Goal: Complete application form: Complete application form

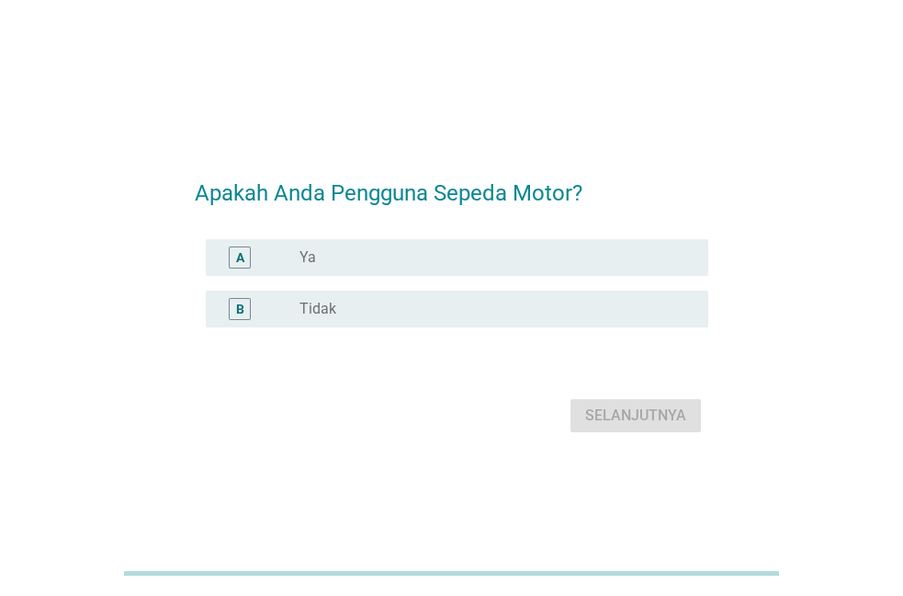
click at [354, 265] on div "radio_button_unchecked Ya" at bounding box center [490, 257] width 380 height 18
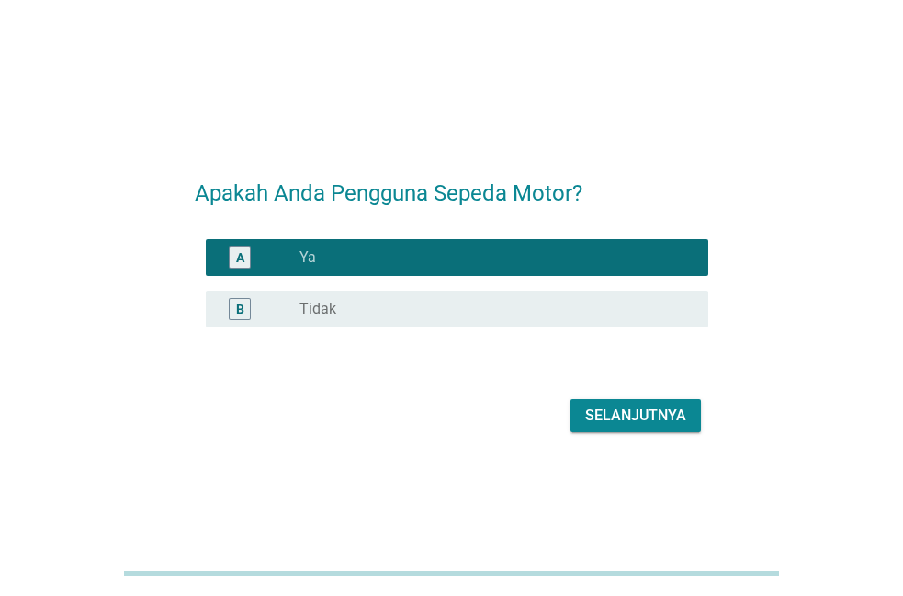
click at [645, 414] on div "Selanjutnya" at bounding box center [635, 415] width 101 height 22
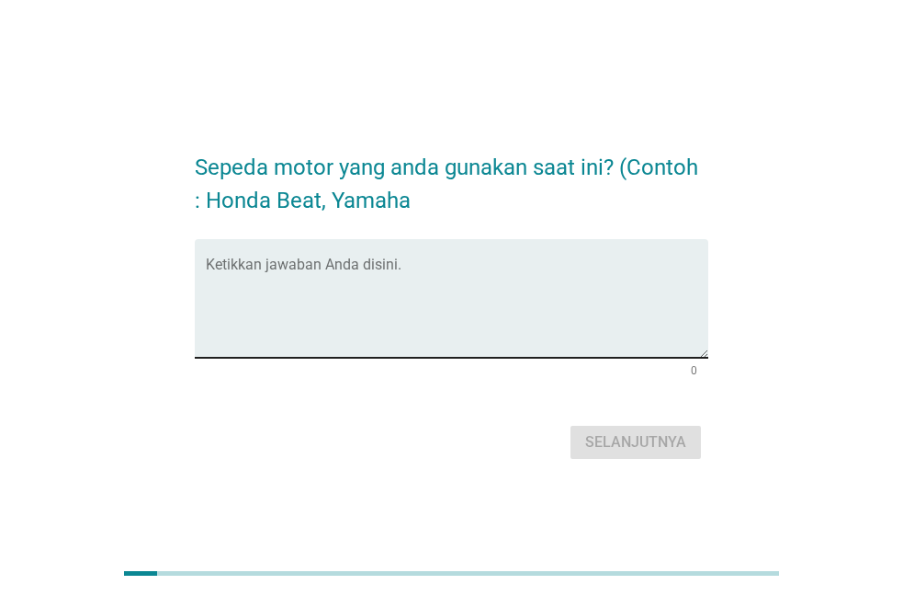
click at [350, 278] on textarea "Ketikkan jawaban Anda disini." at bounding box center [457, 309] width 503 height 96
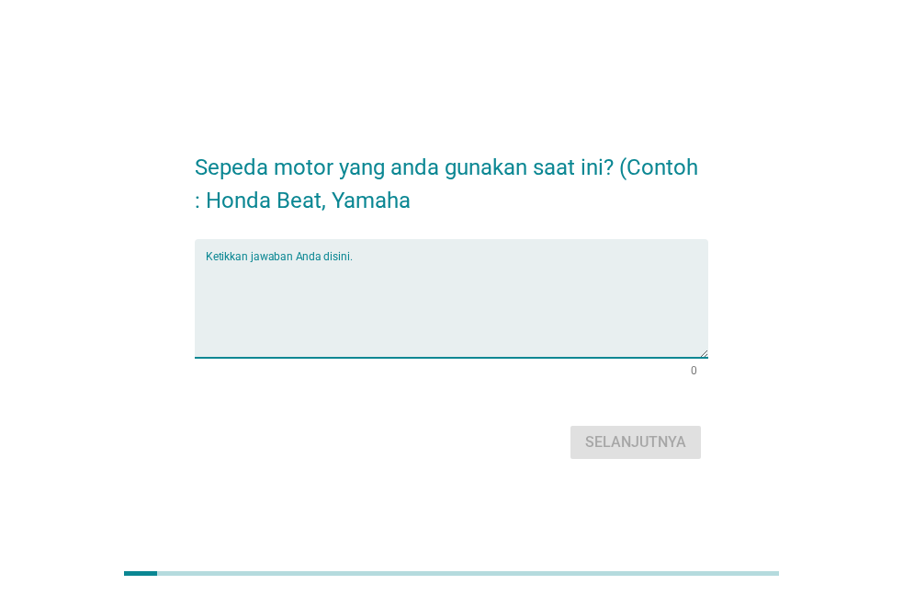
type textarea "B"
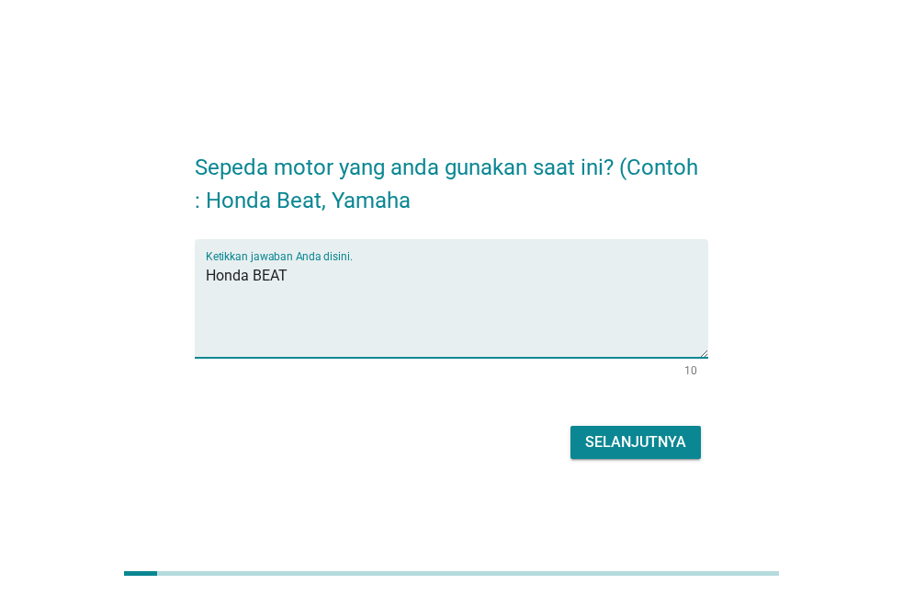
type textarea "Honda BEAT"
click at [594, 429] on button "Selanjutnya" at bounding box center [636, 441] width 130 height 33
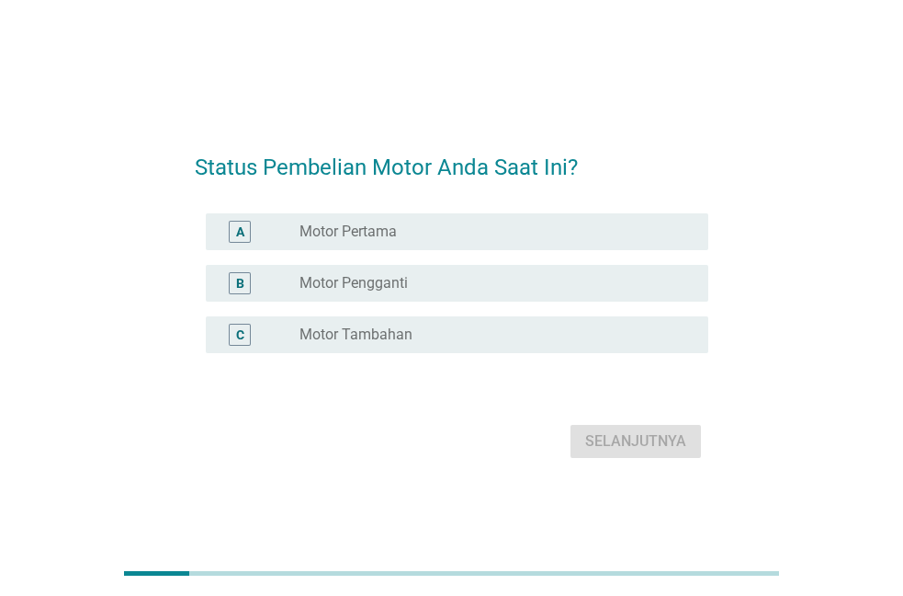
click at [395, 231] on label "Motor Pertama" at bounding box center [348, 231] width 97 height 18
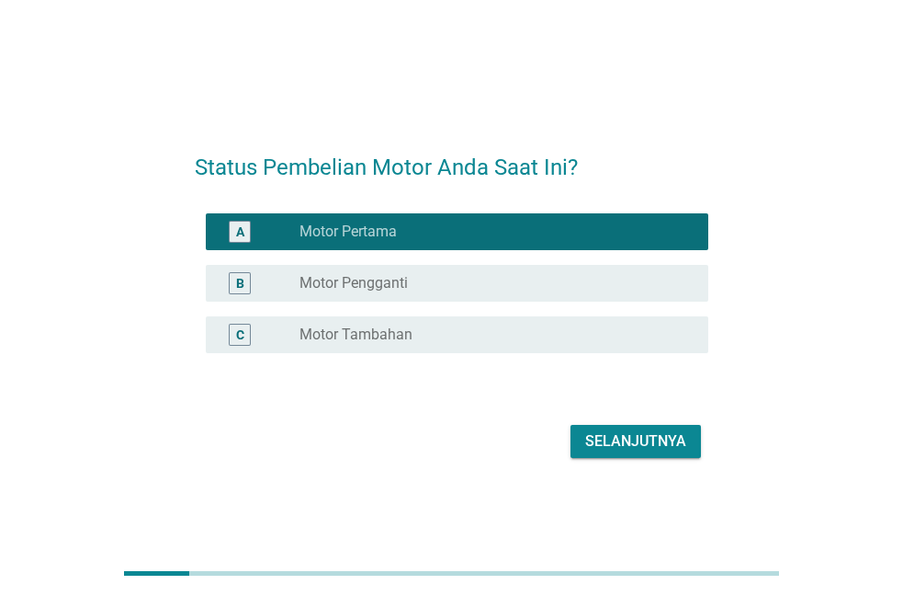
click at [631, 439] on div "Selanjutnya" at bounding box center [635, 441] width 101 height 22
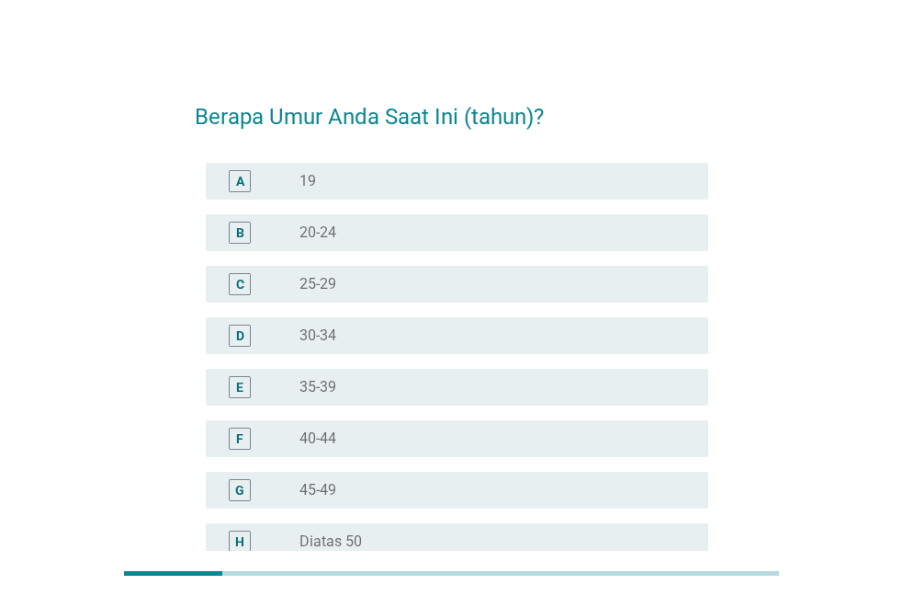
click at [351, 325] on div "radio_button_unchecked 30-34" at bounding box center [497, 335] width 394 height 22
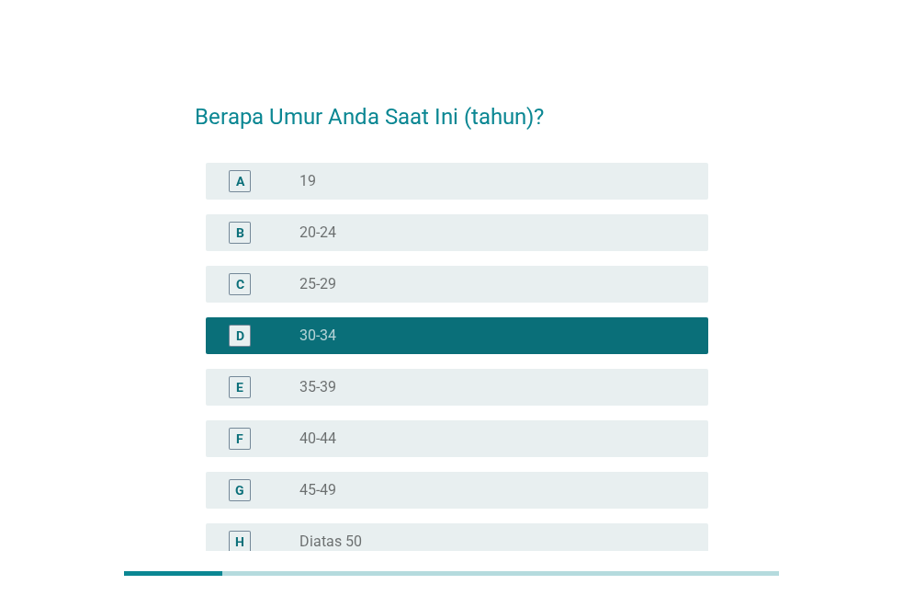
scroll to position [200, 0]
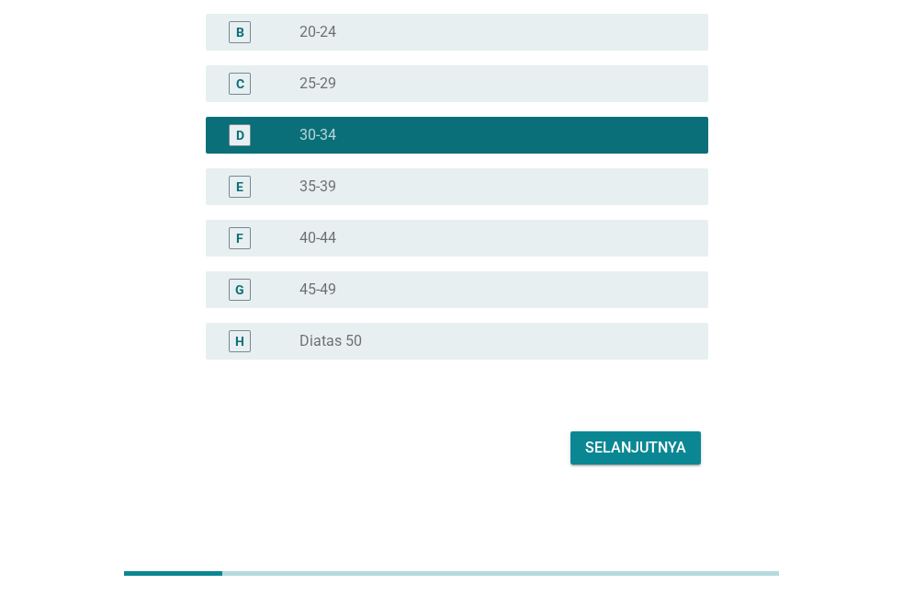
click at [606, 452] on div "Selanjutnya" at bounding box center [635, 448] width 101 height 22
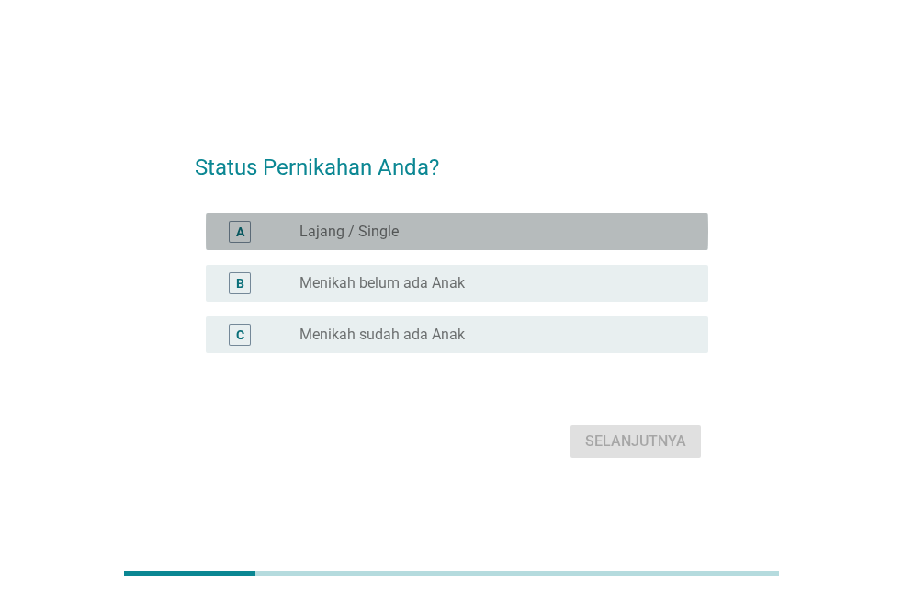
click at [328, 220] on div "A radio_button_unchecked Lajang / Single" at bounding box center [457, 231] width 503 height 37
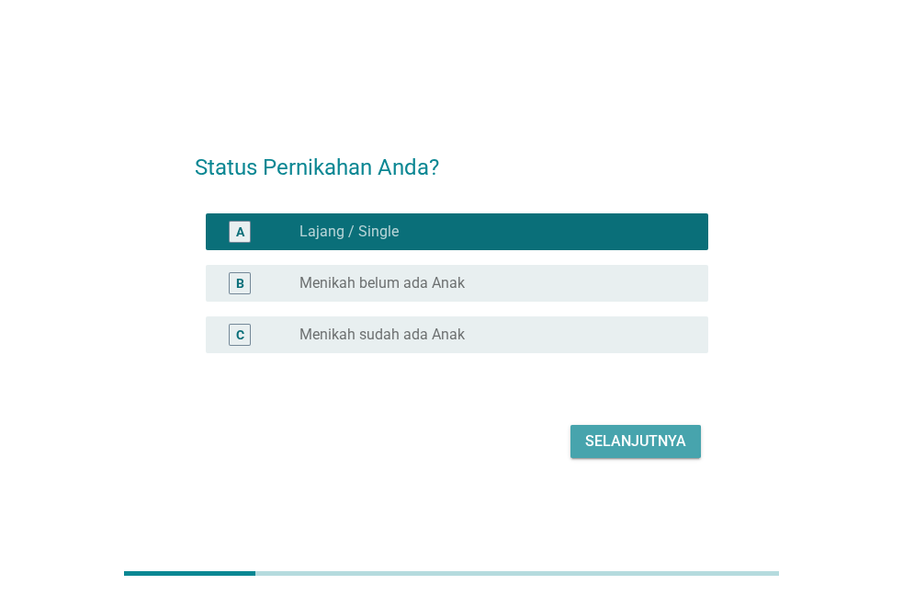
click at [654, 434] on div "Selanjutnya" at bounding box center [635, 441] width 101 height 22
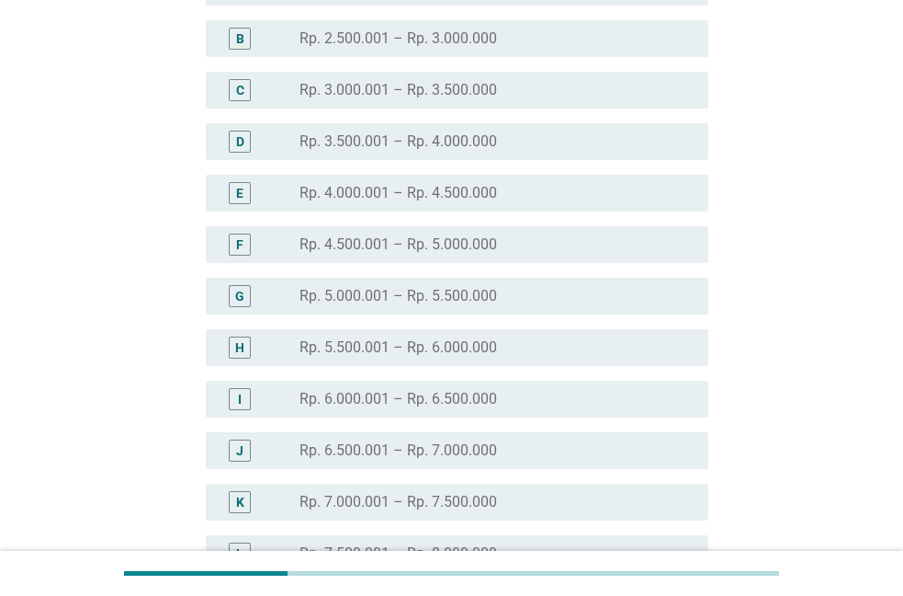
scroll to position [281, 0]
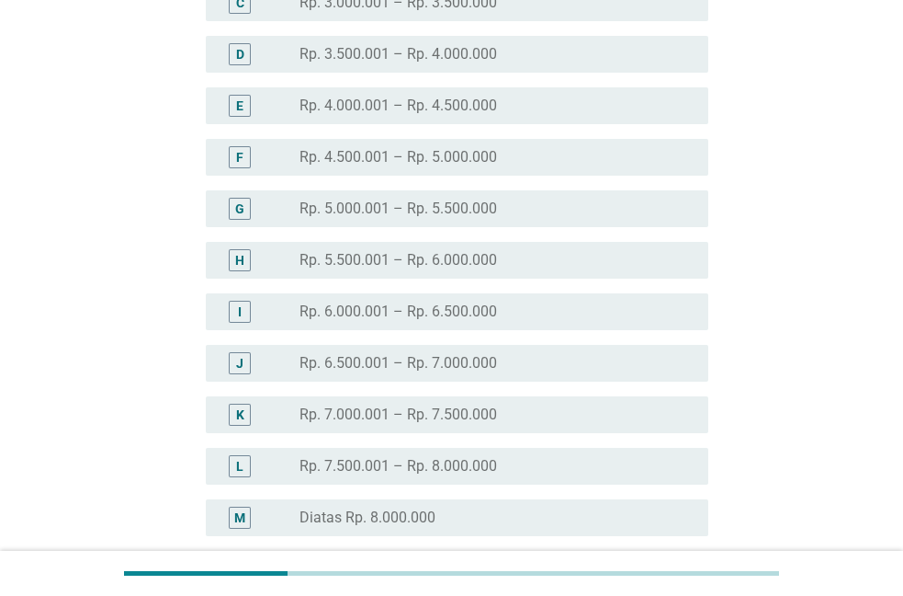
click at [489, 471] on label "Rp. 7.500.001 – Rp. 8.000.000" at bounding box center [399, 466] width 198 height 18
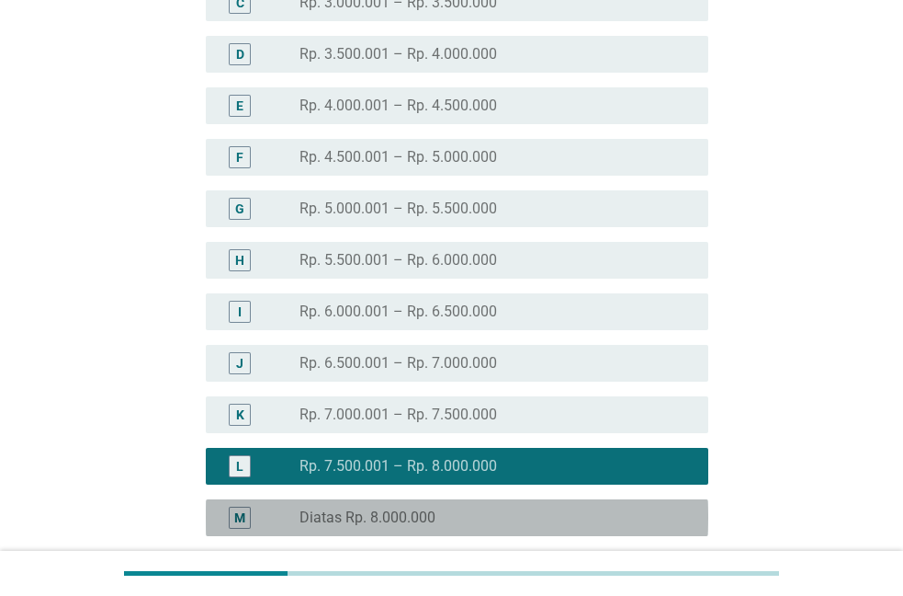
click at [471, 513] on div "radio_button_unchecked Diatas Rp. 8.000.000" at bounding box center [490, 517] width 380 height 18
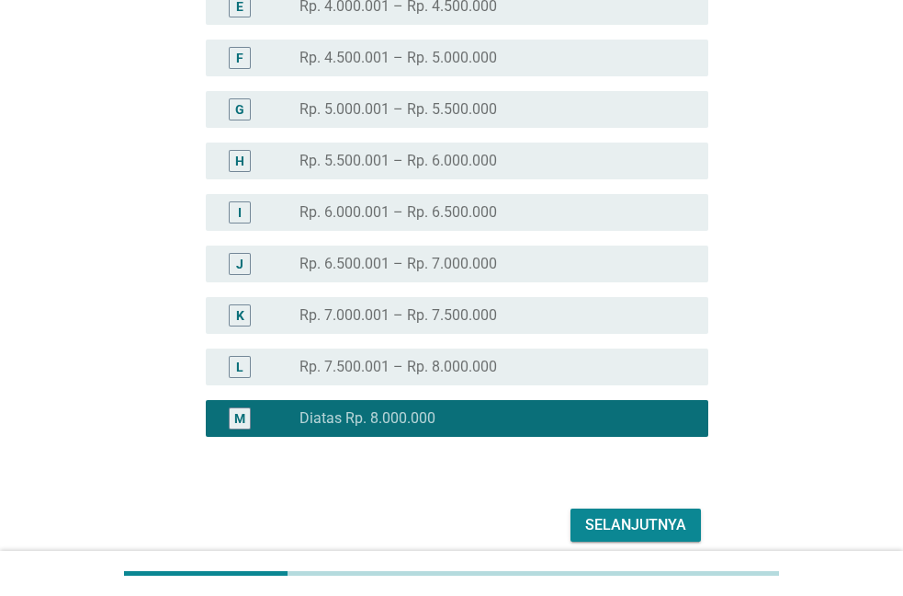
scroll to position [458, 0]
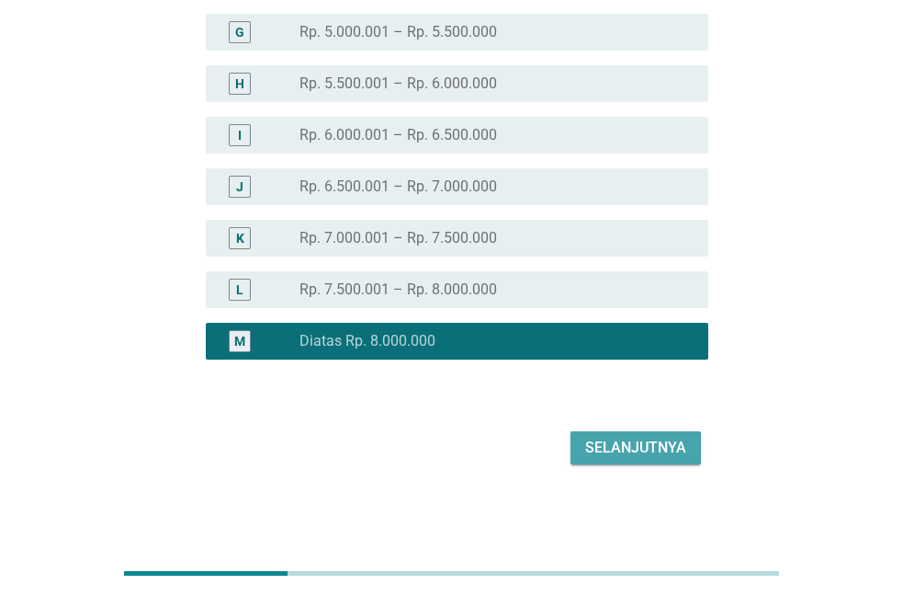
click at [636, 463] on button "Selanjutnya" at bounding box center [636, 447] width 130 height 33
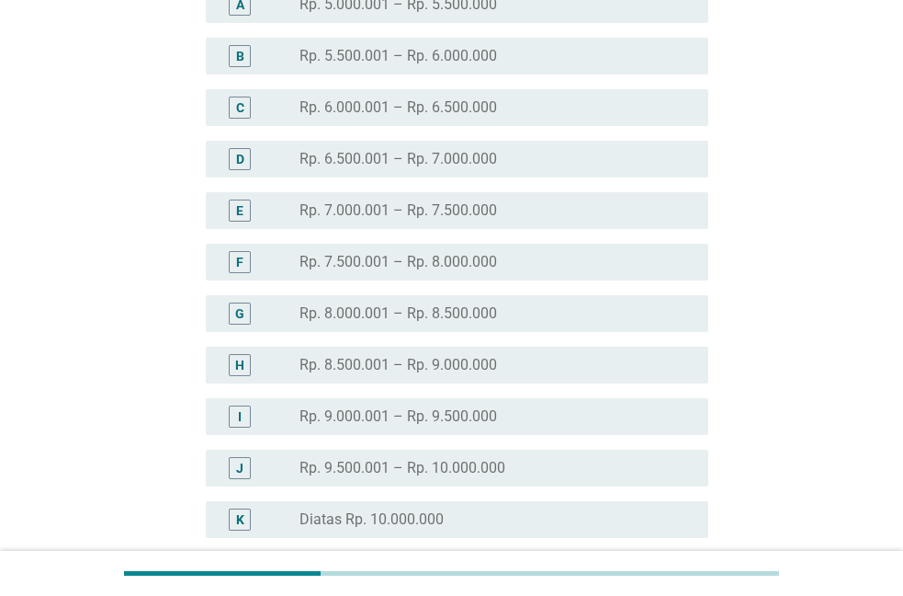
scroll to position [281, 0]
click at [441, 369] on label "Rp. 9.500.001 – Rp. 10.000.000" at bounding box center [403, 363] width 206 height 18
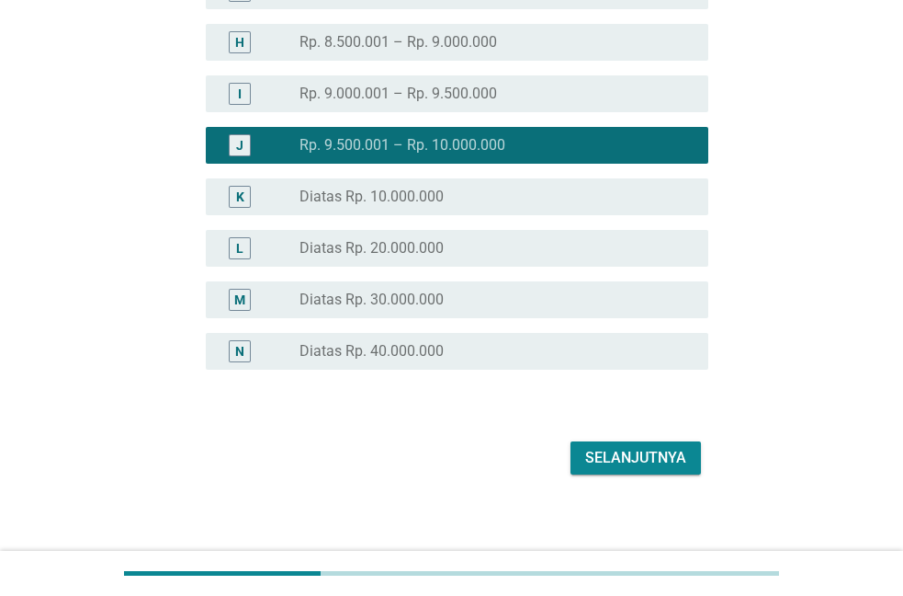
scroll to position [509, 0]
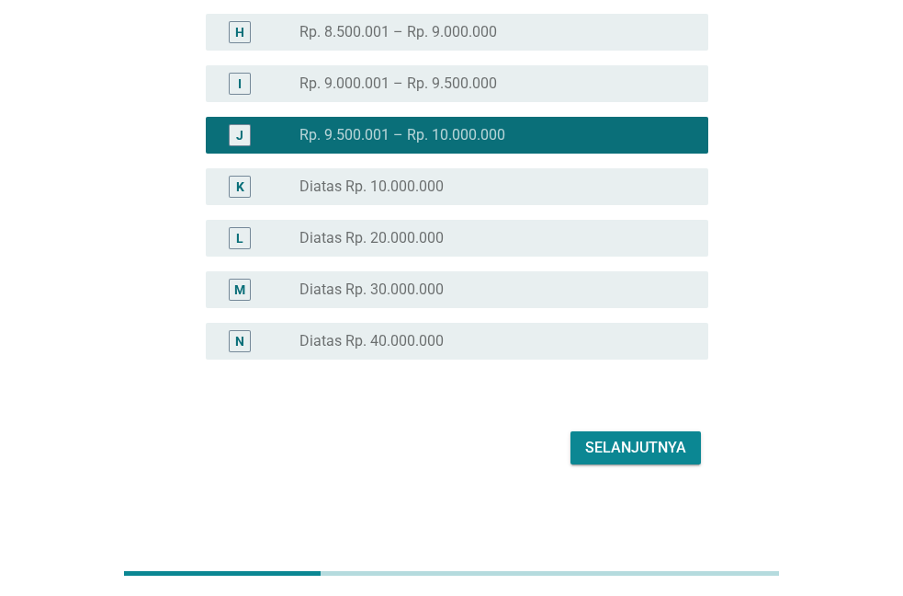
click at [452, 187] on div "radio_button_unchecked Diatas Rp. 10.000.000" at bounding box center [490, 186] width 380 height 18
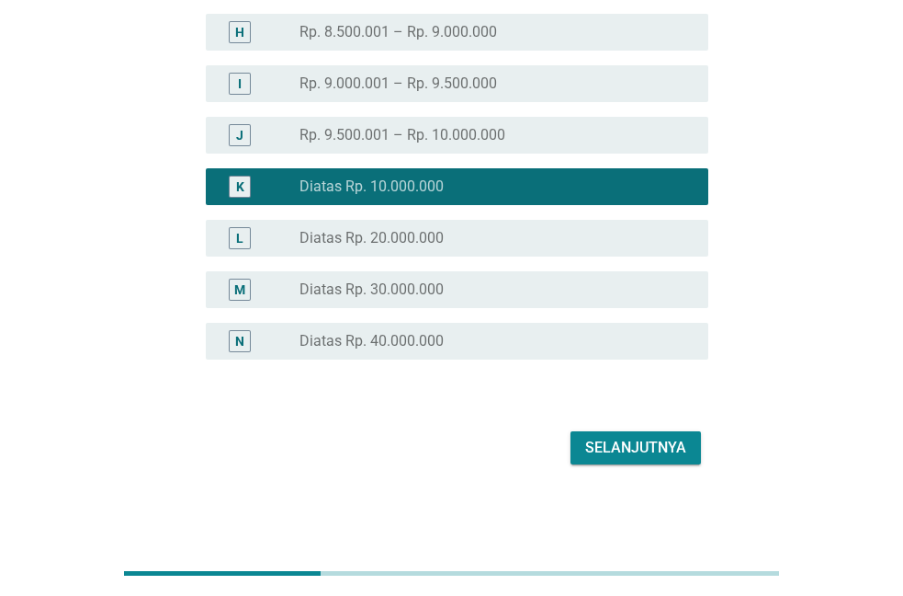
click at [628, 448] on div "Selanjutnya" at bounding box center [635, 448] width 101 height 22
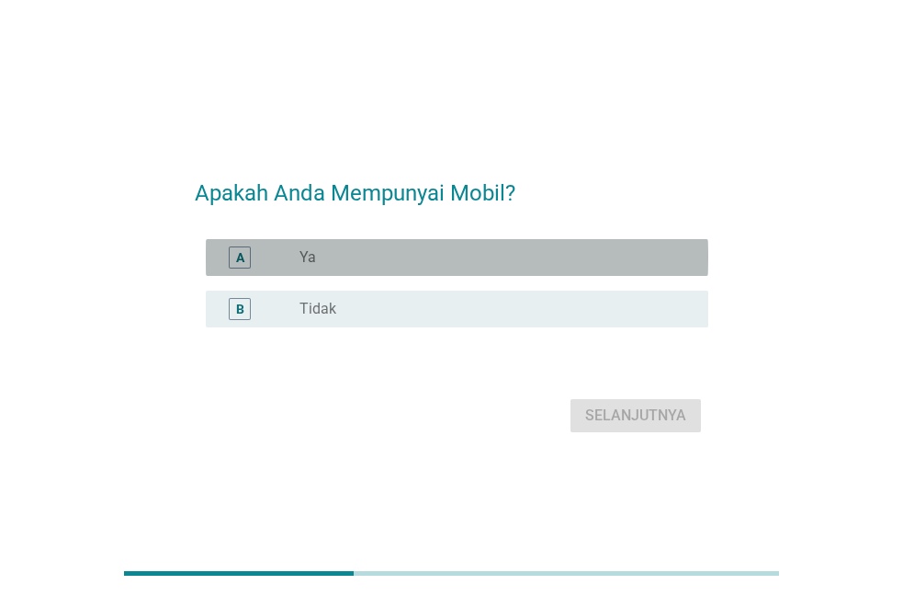
click at [309, 262] on label "Ya" at bounding box center [308, 257] width 17 height 18
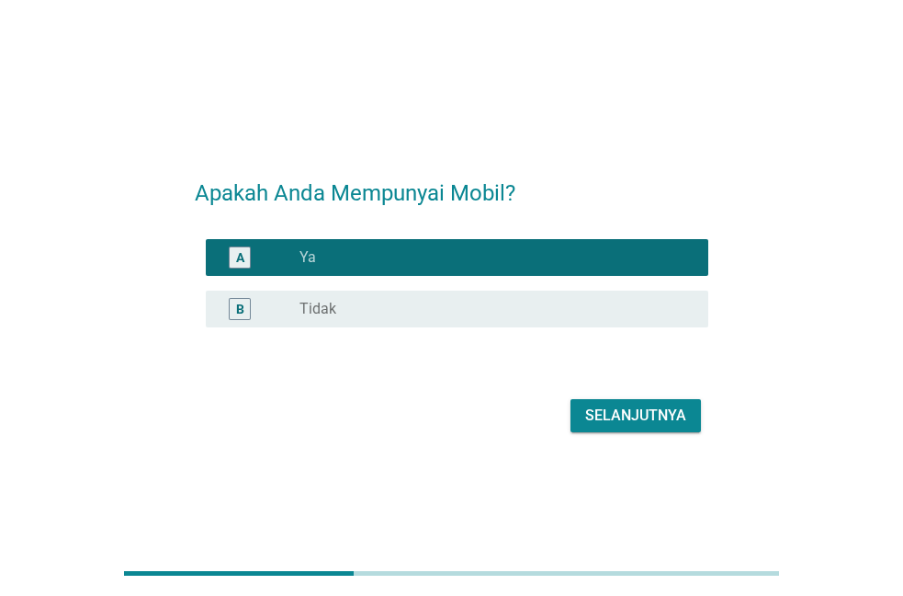
click at [629, 430] on button "Selanjutnya" at bounding box center [636, 415] width 130 height 33
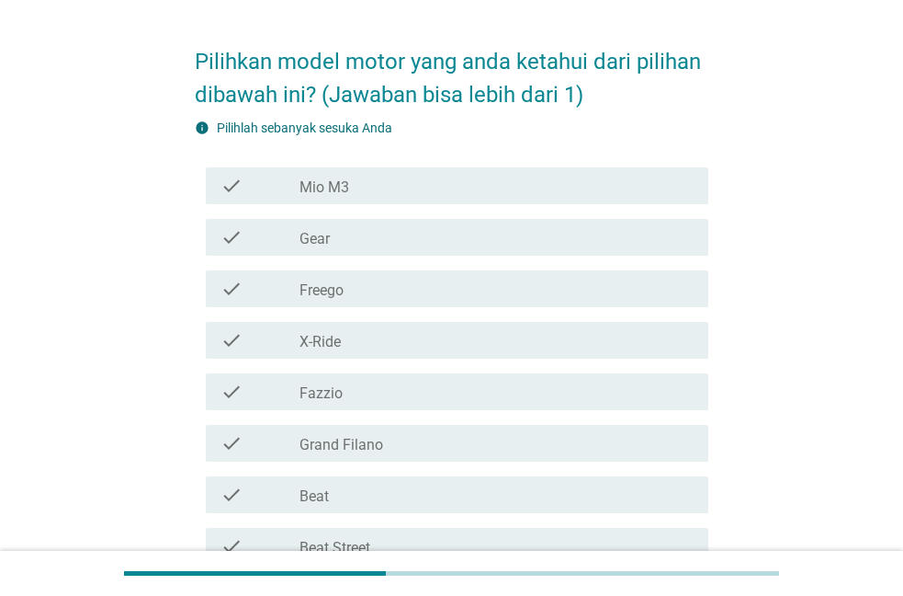
scroll to position [94, 0]
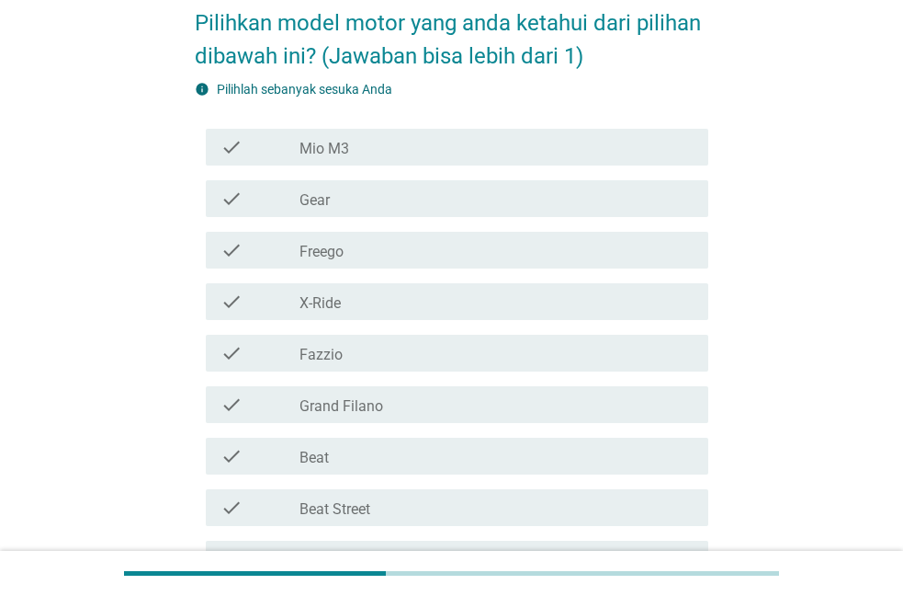
click at [311, 189] on div "check_box_outline_blank Gear" at bounding box center [497, 198] width 394 height 22
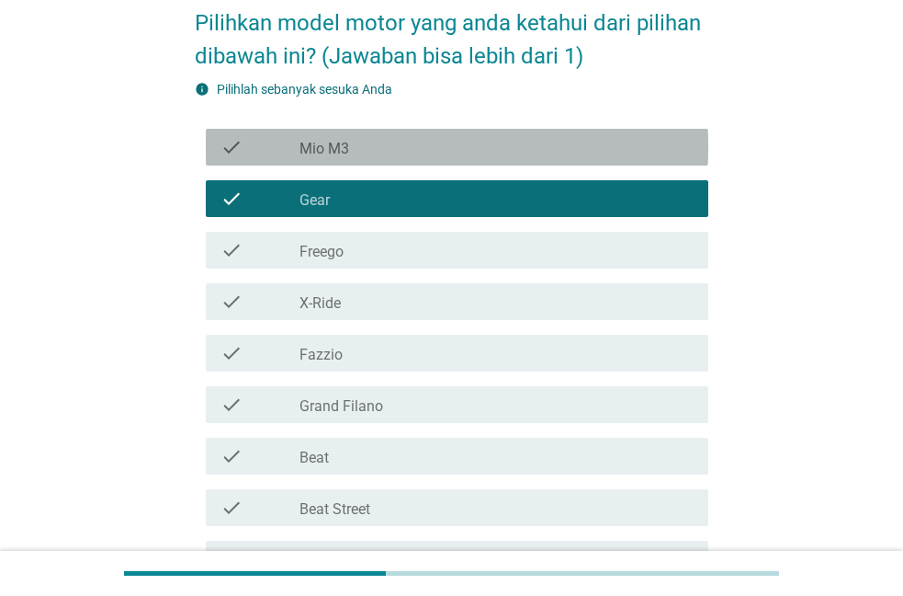
click at [368, 147] on div "check_box_outline_blank Mio M3" at bounding box center [497, 147] width 394 height 22
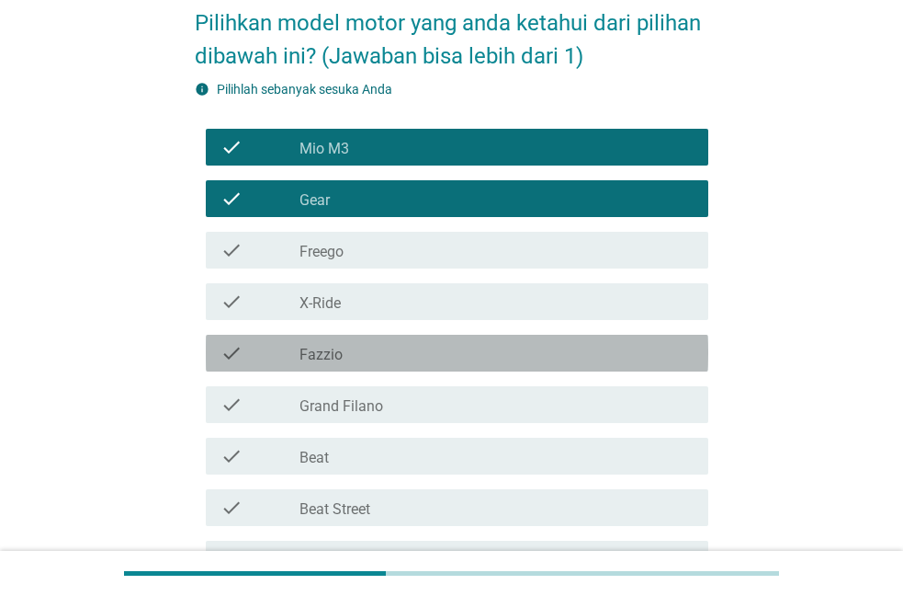
click at [358, 345] on div "check_box_outline_blank Fazzio" at bounding box center [497, 353] width 394 height 22
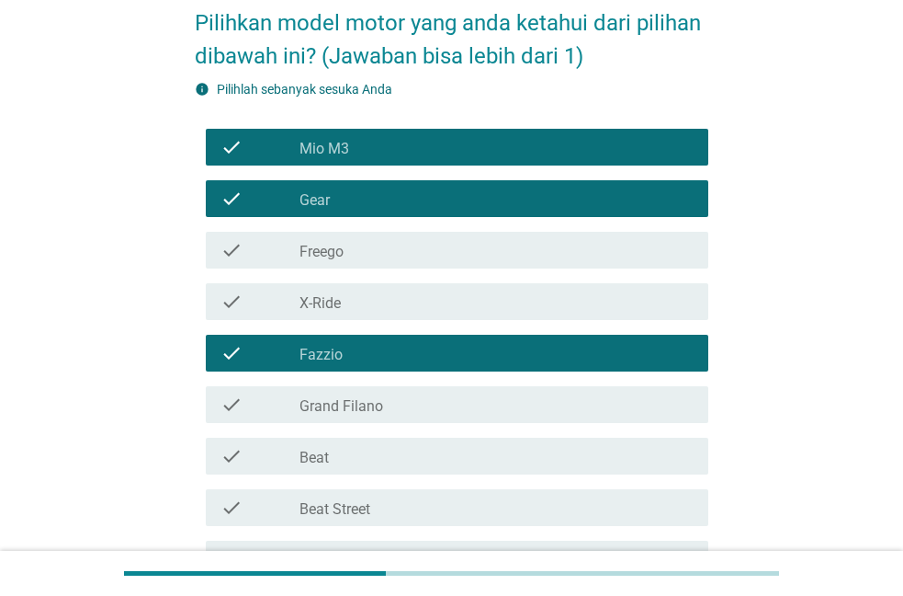
click at [376, 407] on label "Grand Filano" at bounding box center [342, 406] width 84 height 18
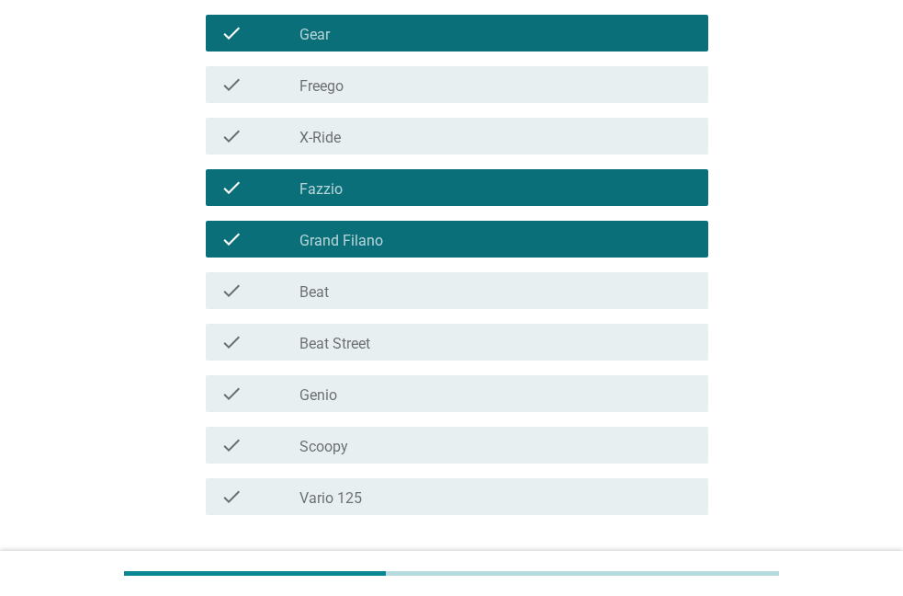
scroll to position [281, 0]
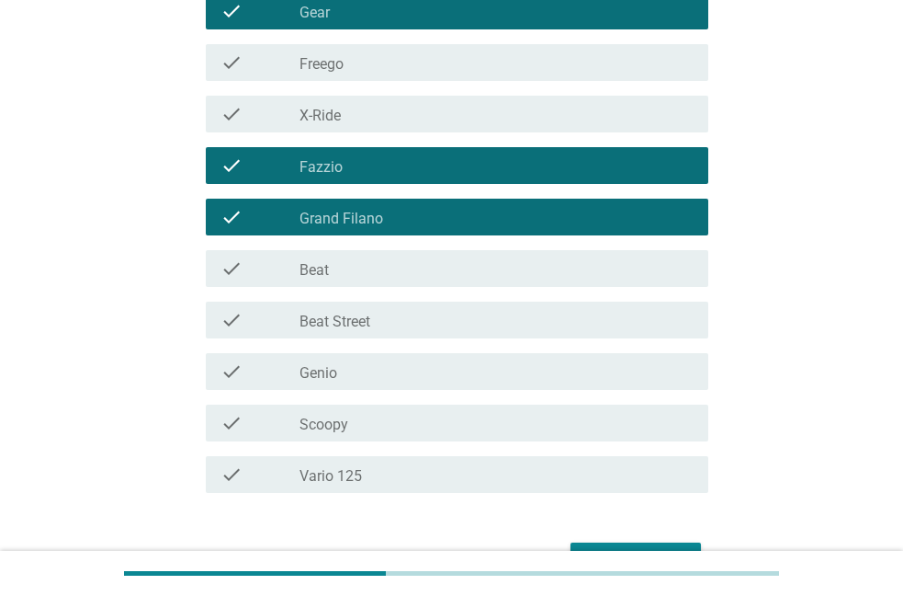
click at [364, 278] on div "check_box_outline_blank Beat" at bounding box center [497, 268] width 394 height 22
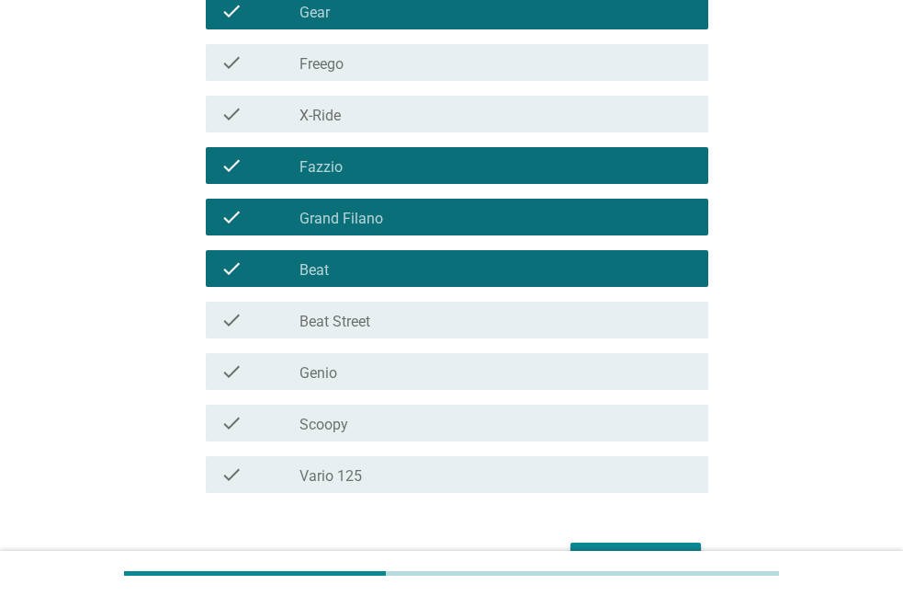
click at [364, 309] on div "check_box_outline_blank Beat Street" at bounding box center [497, 320] width 394 height 22
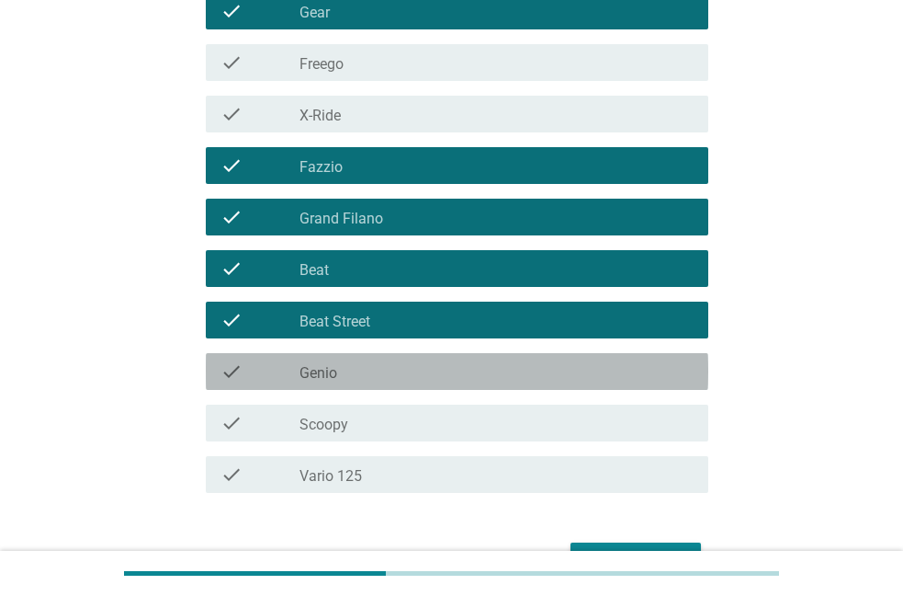
click at [361, 386] on div "check check_box_outline_blank Genio" at bounding box center [457, 371] width 503 height 37
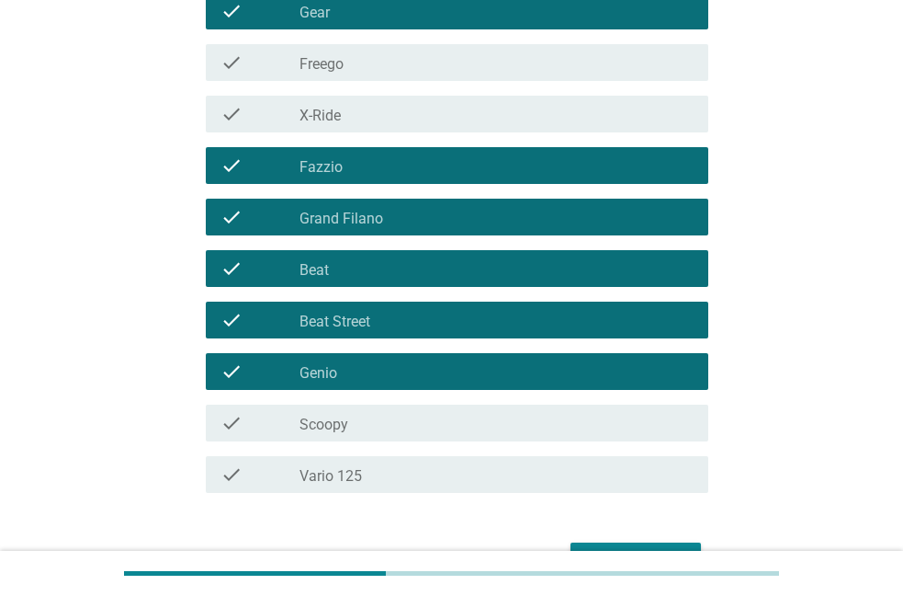
click at [364, 428] on div "check_box_outline_blank Scoopy" at bounding box center [497, 423] width 394 height 22
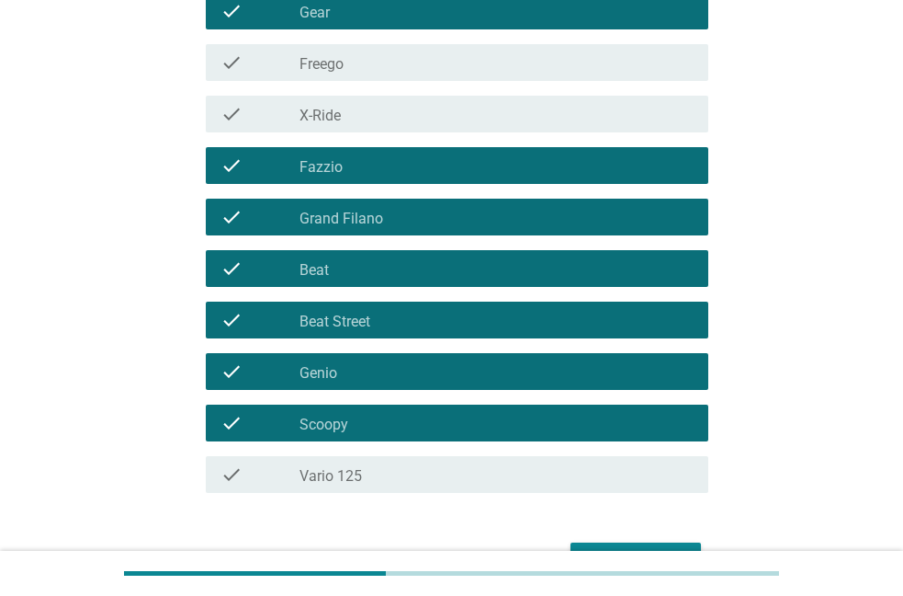
click at [388, 487] on div "check check_box_outline_blank Vario 125" at bounding box center [457, 474] width 503 height 37
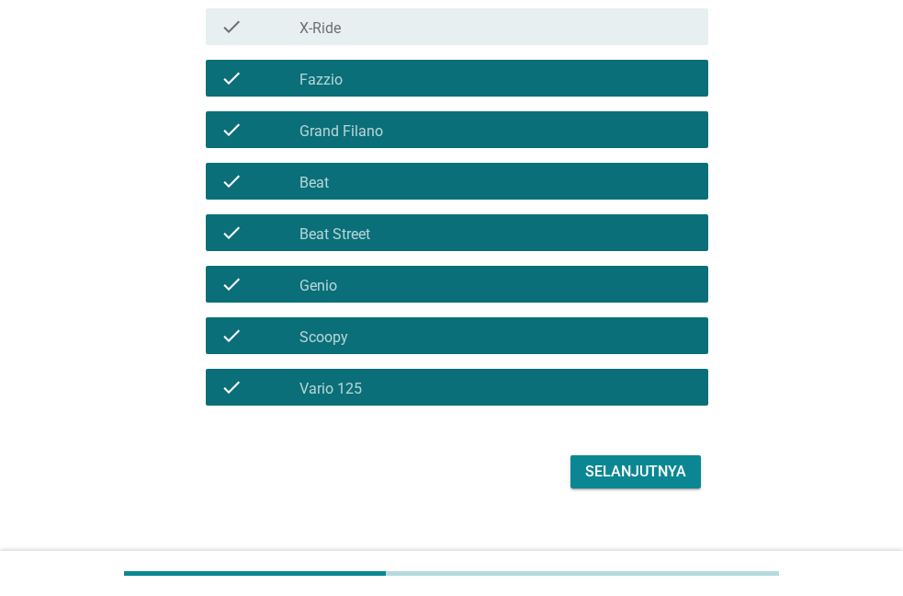
scroll to position [392, 0]
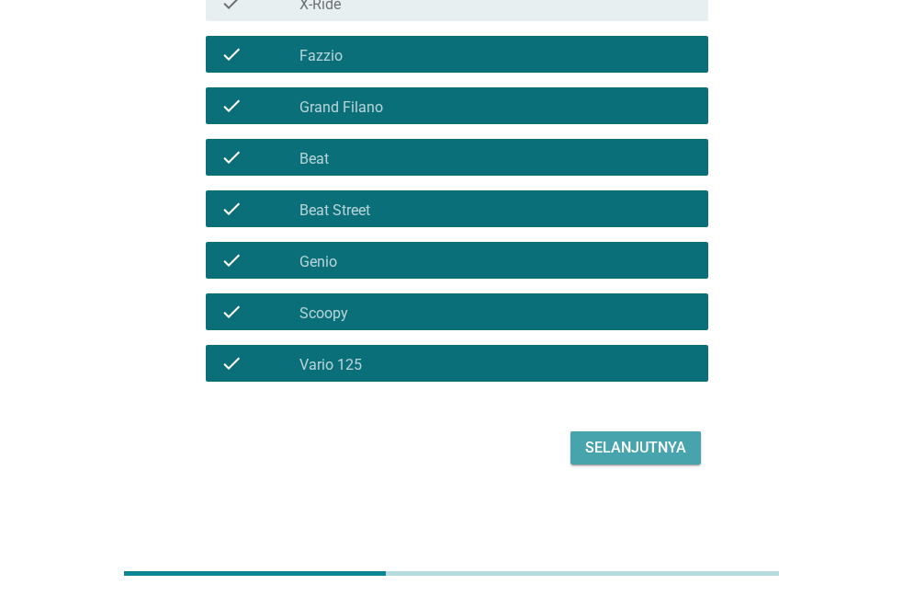
click at [622, 454] on div "Selanjutnya" at bounding box center [635, 448] width 101 height 22
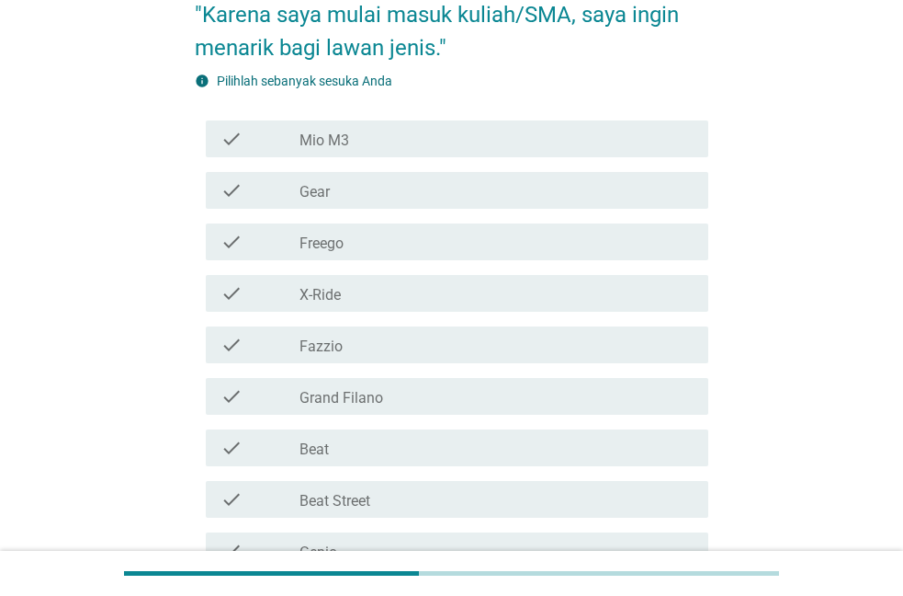
scroll to position [281, 0]
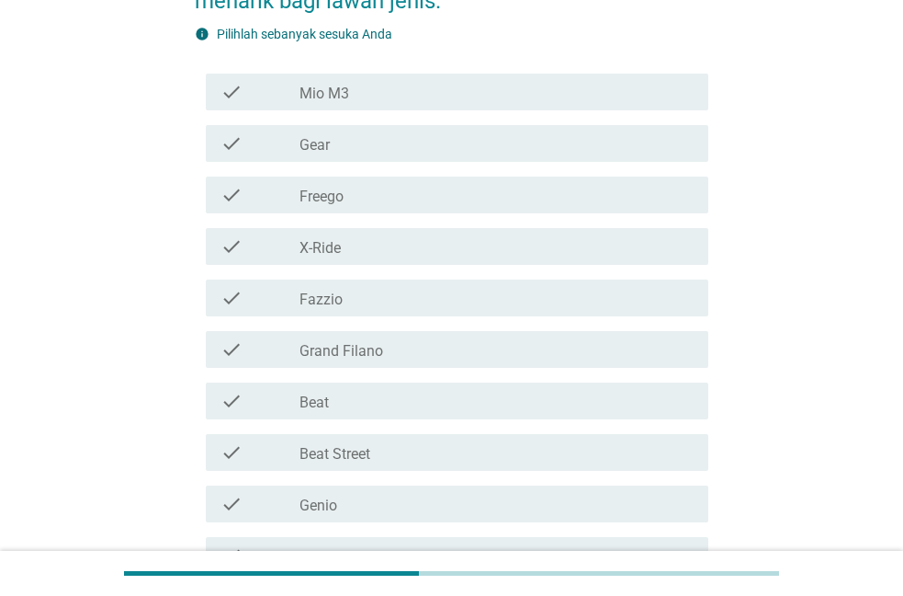
click at [341, 308] on div "check_box_outline_blank Fazzio" at bounding box center [497, 298] width 394 height 22
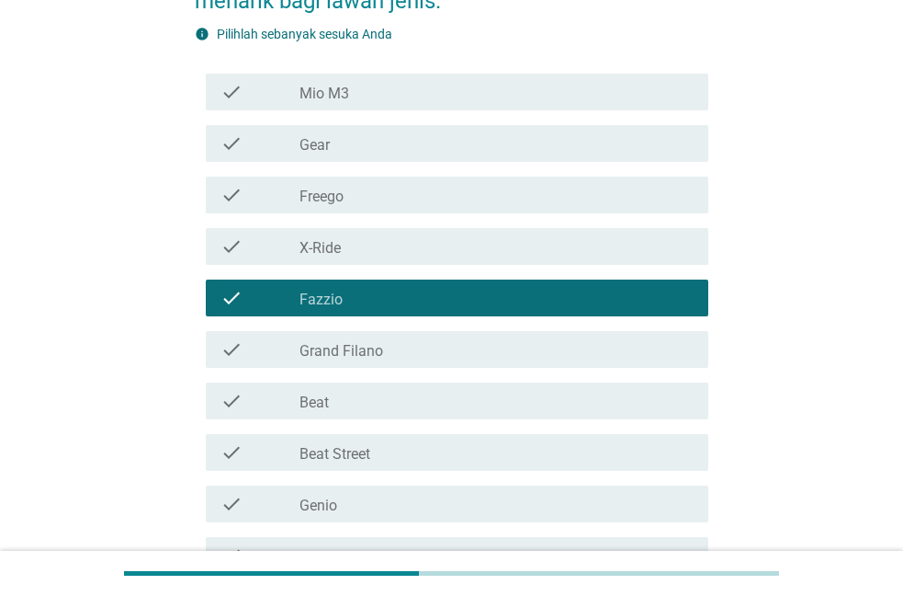
click at [347, 400] on div "check_box_outline_blank Beat" at bounding box center [497, 401] width 394 height 22
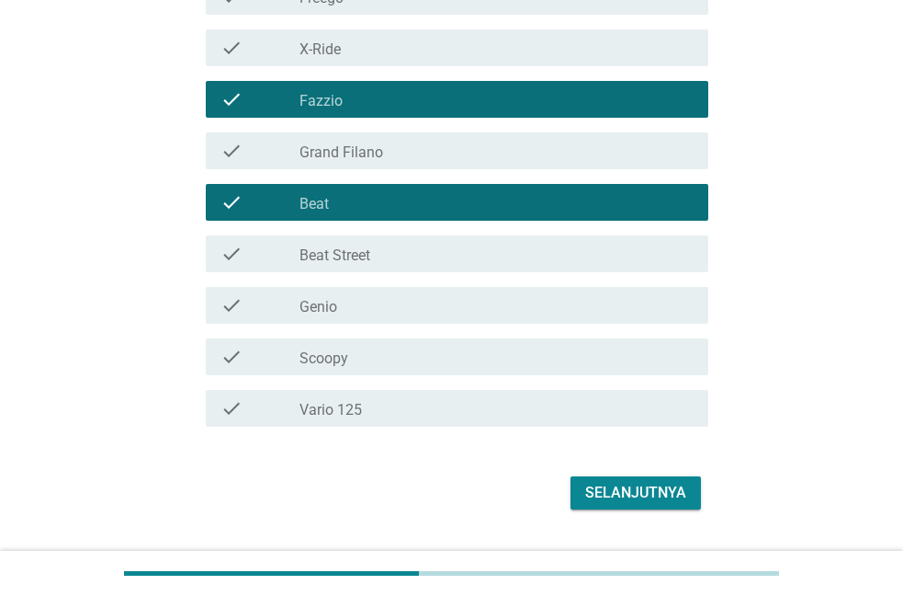
scroll to position [525, 0]
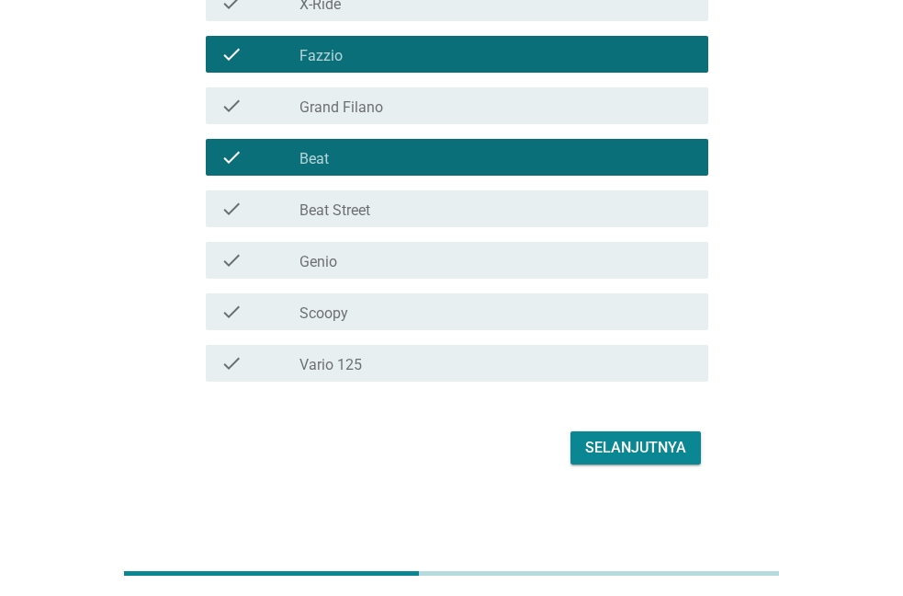
click at [642, 443] on div "Selanjutnya" at bounding box center [635, 448] width 101 height 22
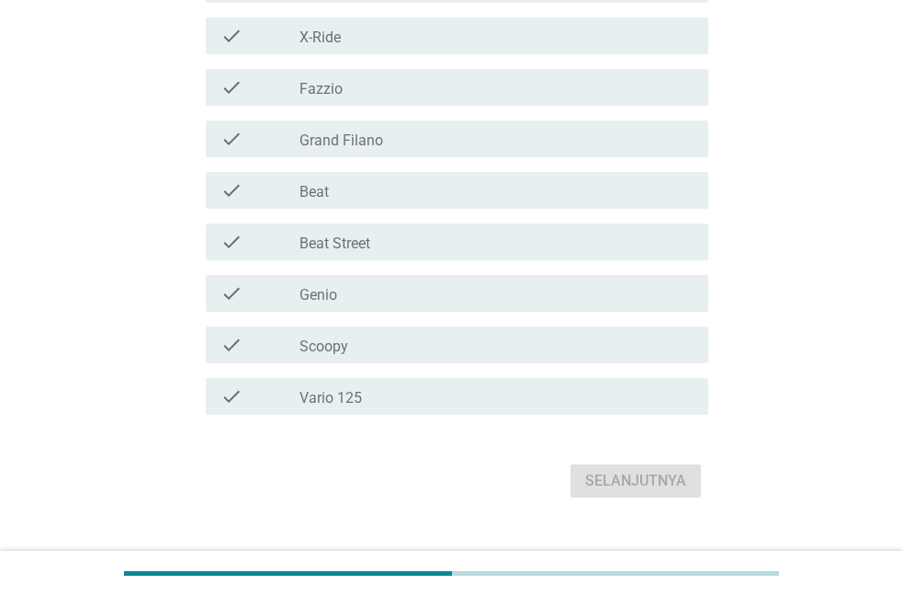
scroll to position [0, 0]
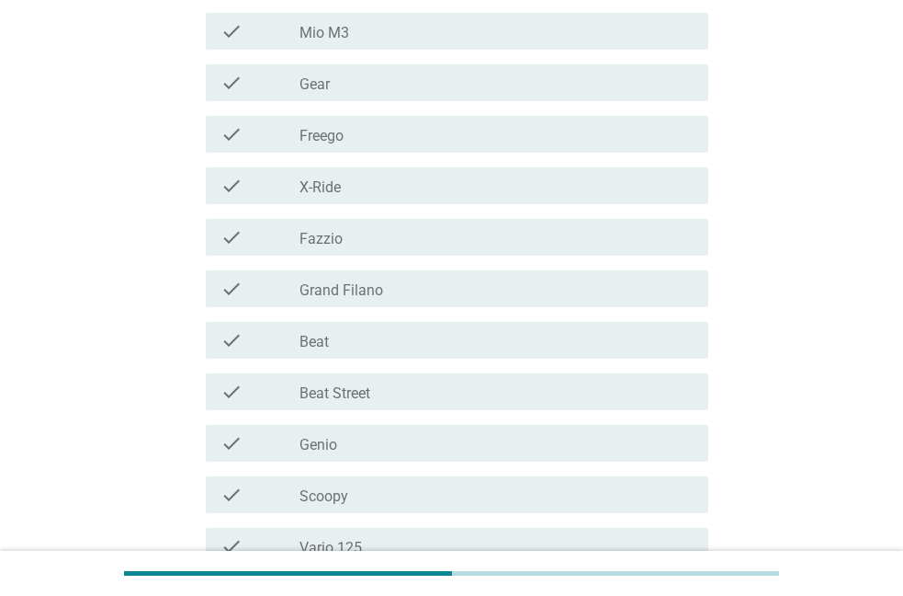
click at [340, 247] on label "Fazzio" at bounding box center [321, 239] width 43 height 18
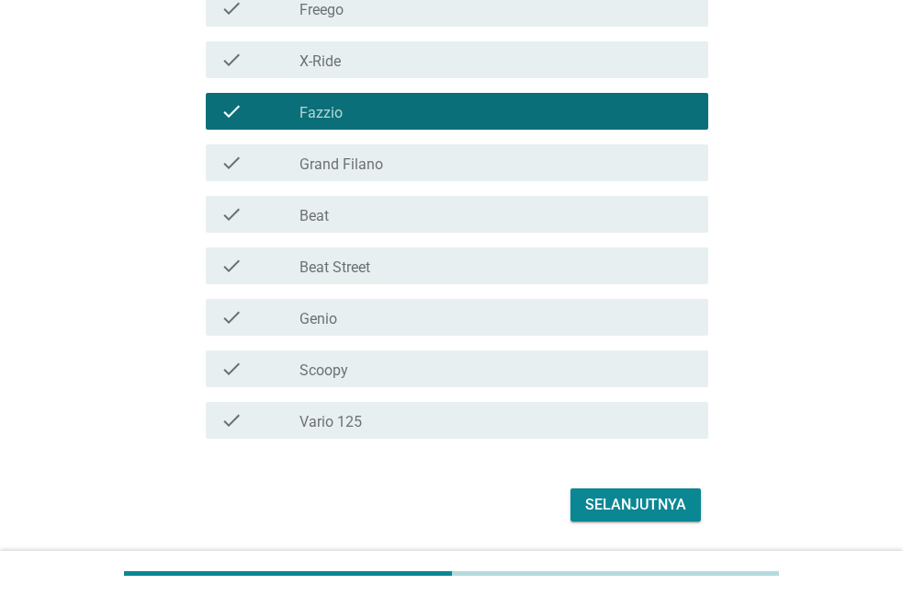
scroll to position [558, 0]
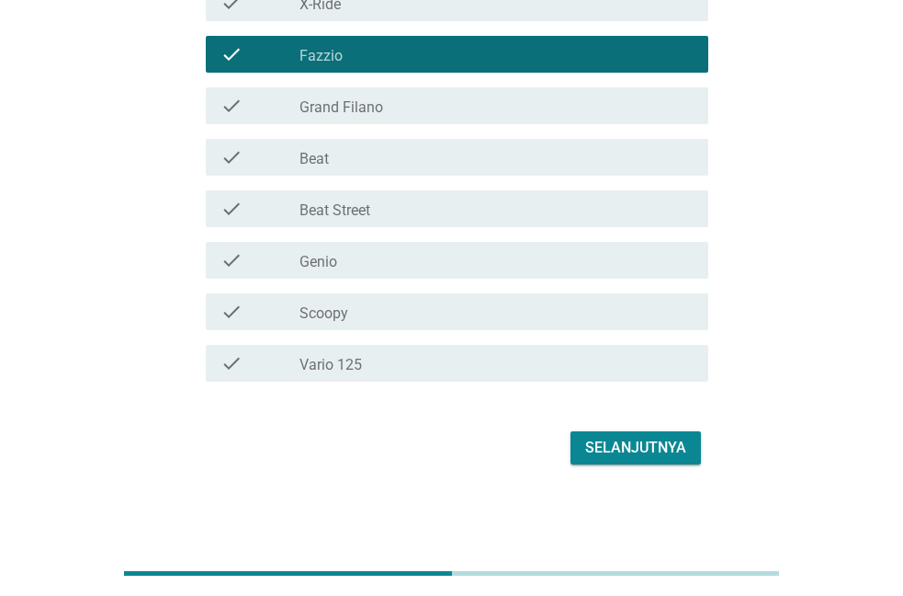
click at [596, 436] on button "Selanjutnya" at bounding box center [636, 447] width 130 height 33
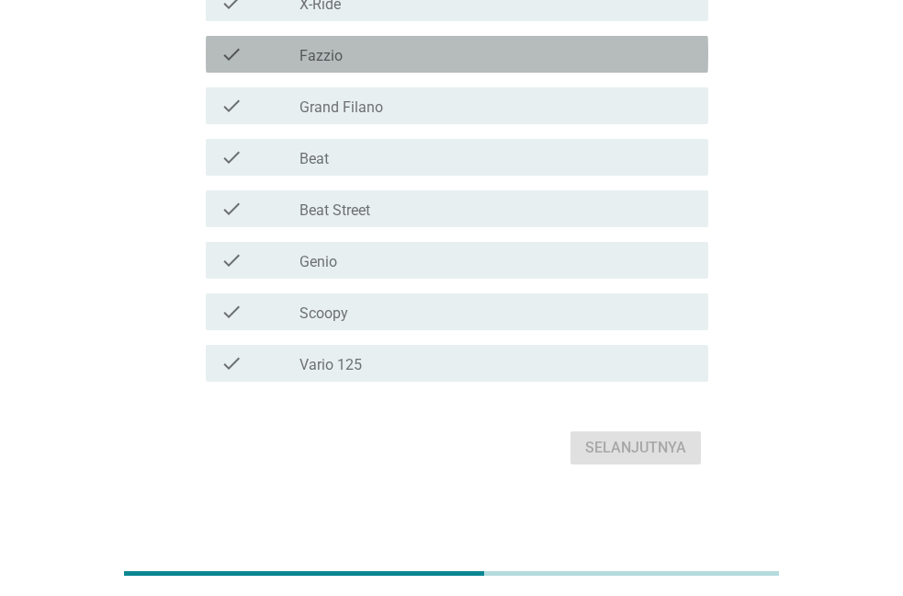
click at [345, 49] on div "check_box_outline_blank Fazzio" at bounding box center [497, 54] width 394 height 22
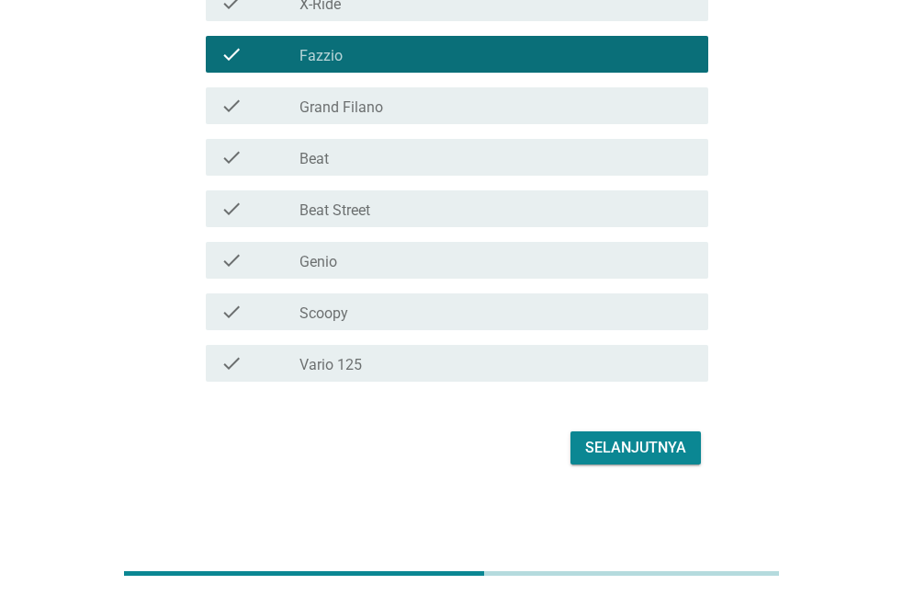
click at [625, 456] on div "Selanjutnya" at bounding box center [635, 448] width 101 height 22
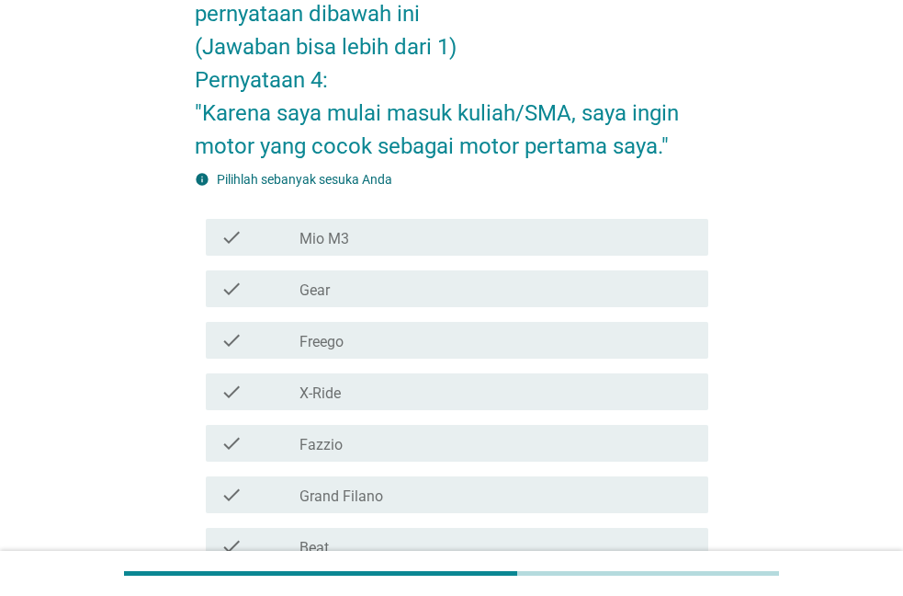
scroll to position [281, 0]
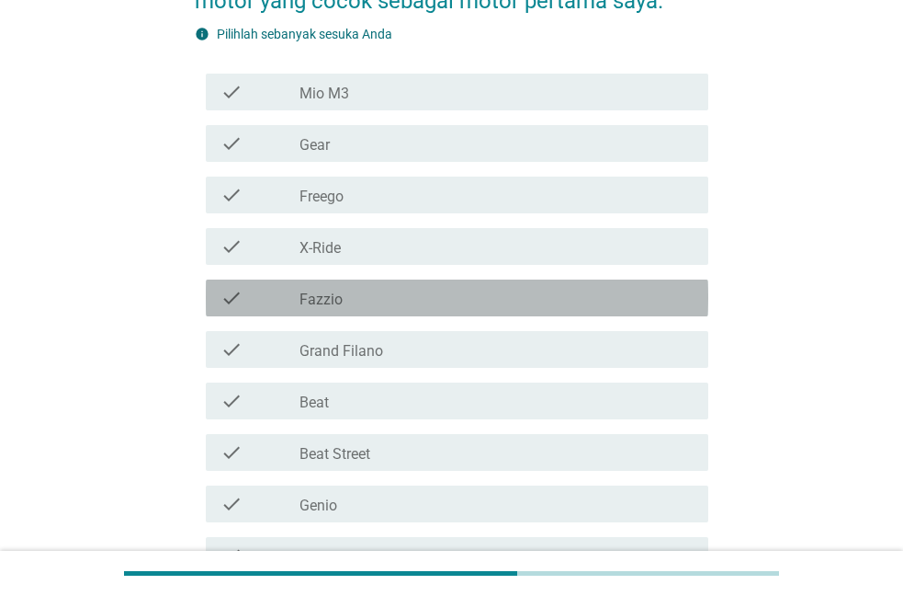
click at [320, 301] on label "Fazzio" at bounding box center [321, 299] width 43 height 18
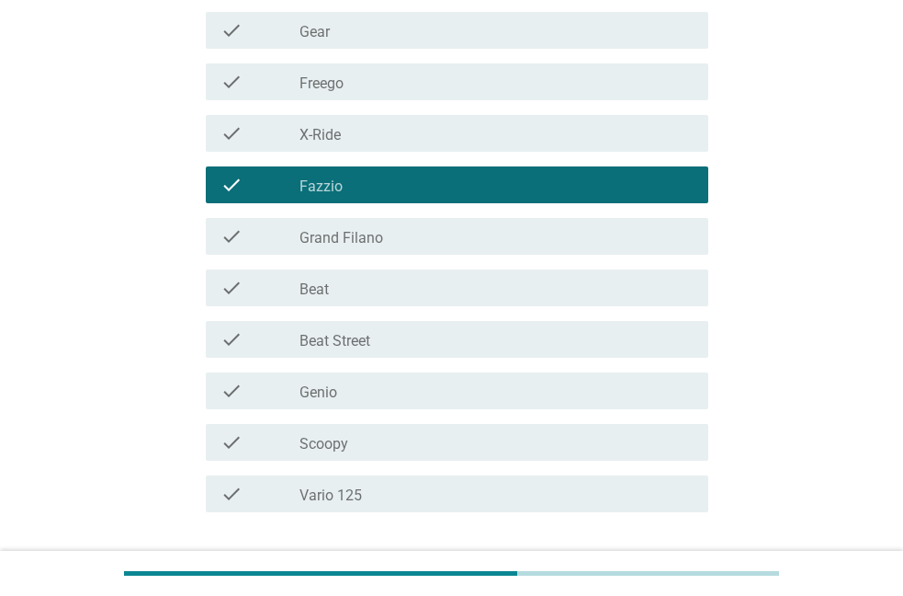
scroll to position [525, 0]
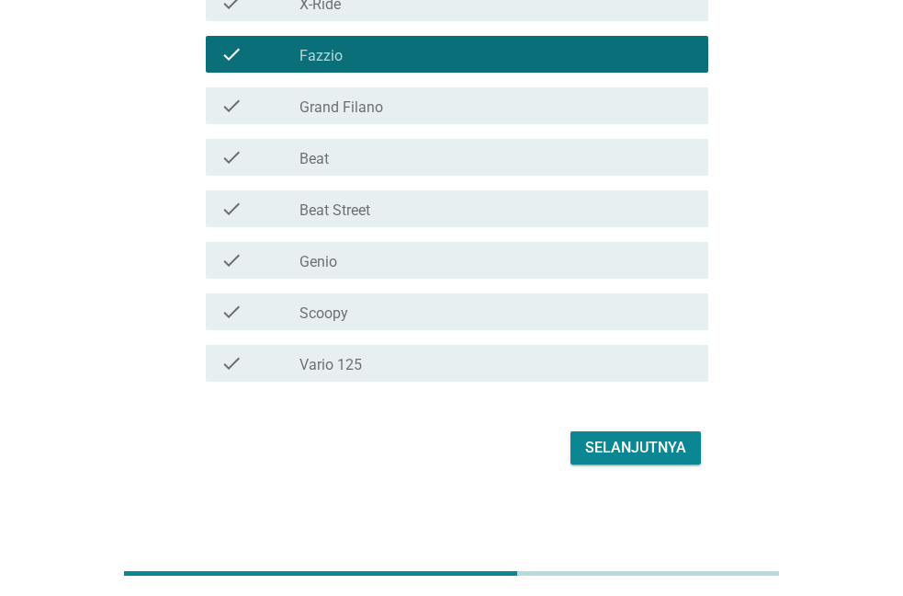
click at [602, 462] on button "Selanjutnya" at bounding box center [636, 447] width 130 height 33
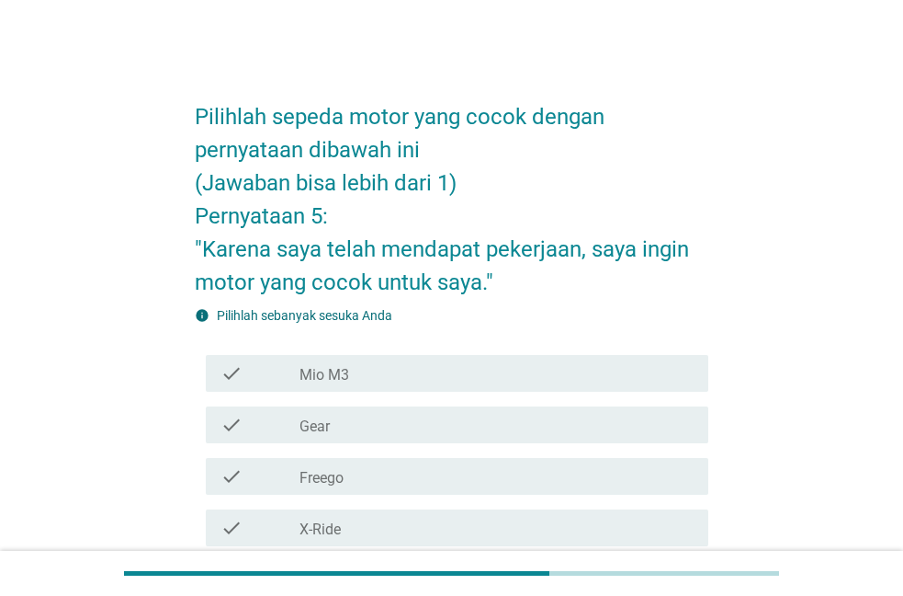
scroll to position [187, 0]
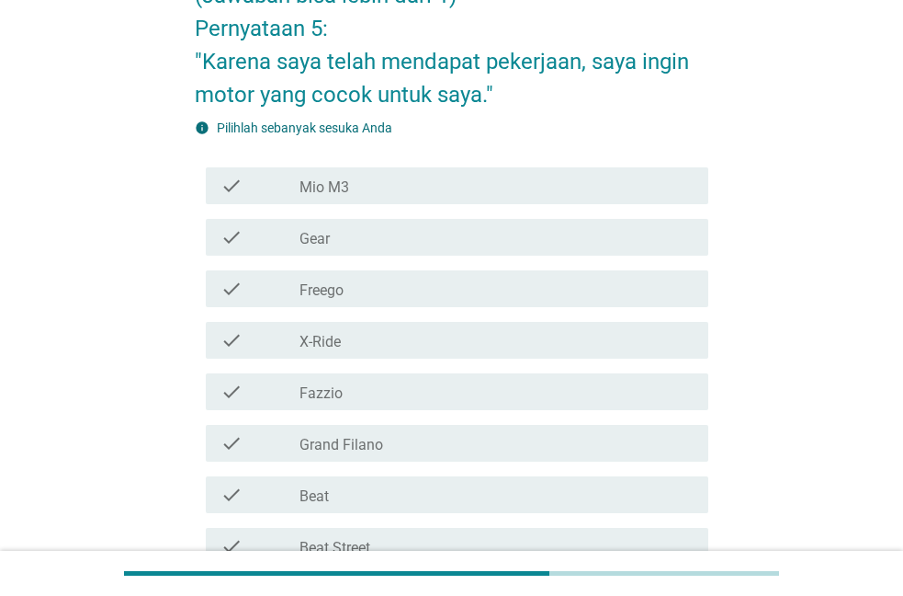
click at [367, 385] on div "check_box_outline_blank Fazzio" at bounding box center [497, 391] width 394 height 22
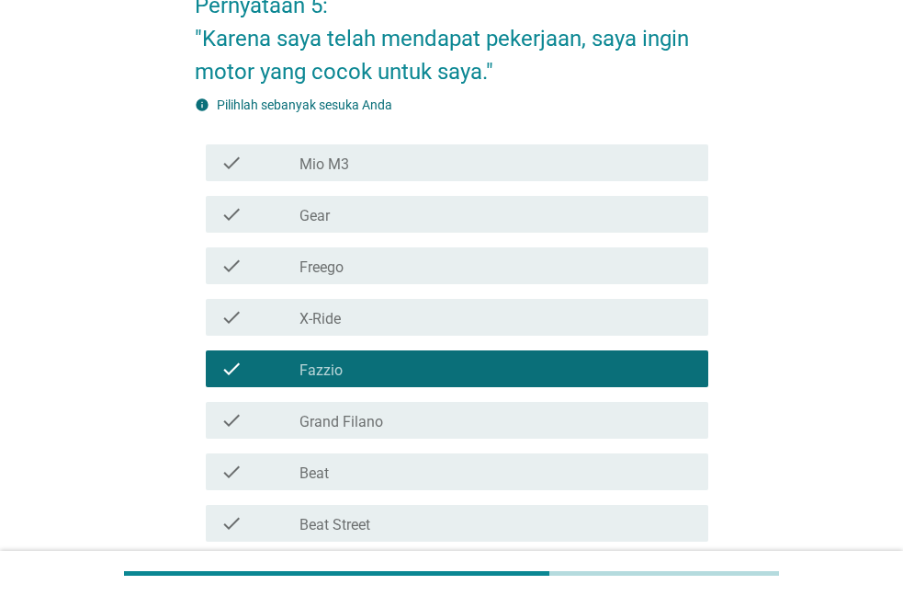
scroll to position [525, 0]
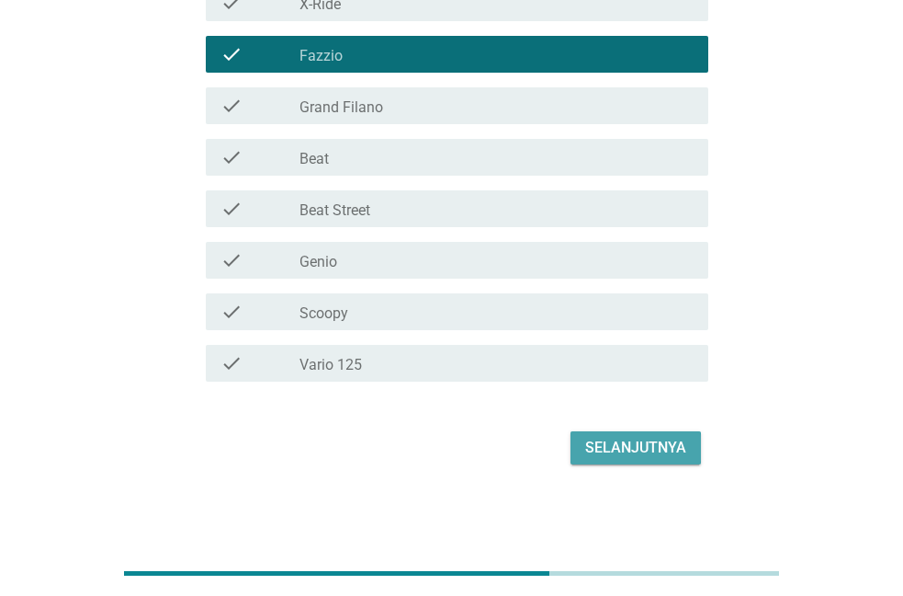
click at [603, 445] on div "Selanjutnya" at bounding box center [635, 448] width 101 height 22
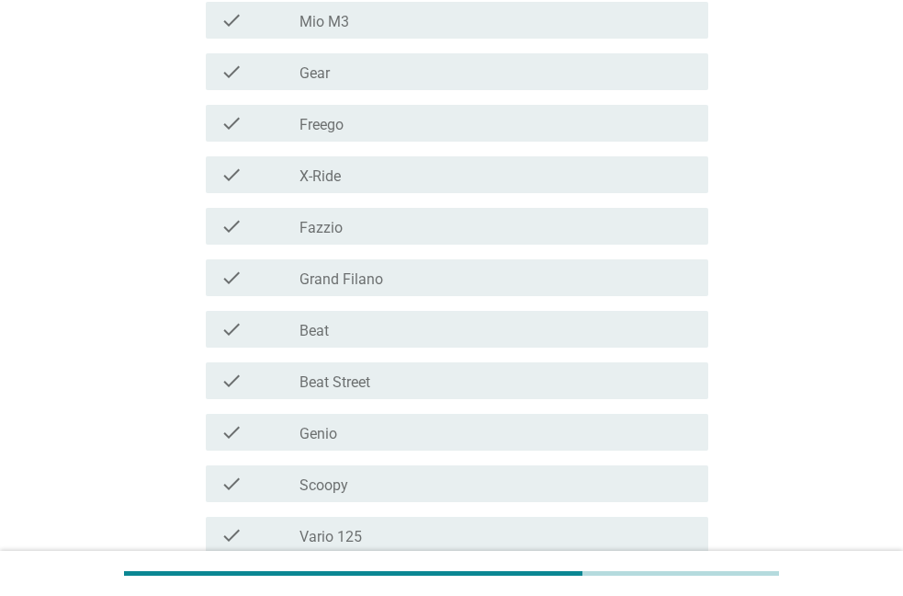
scroll to position [469, 0]
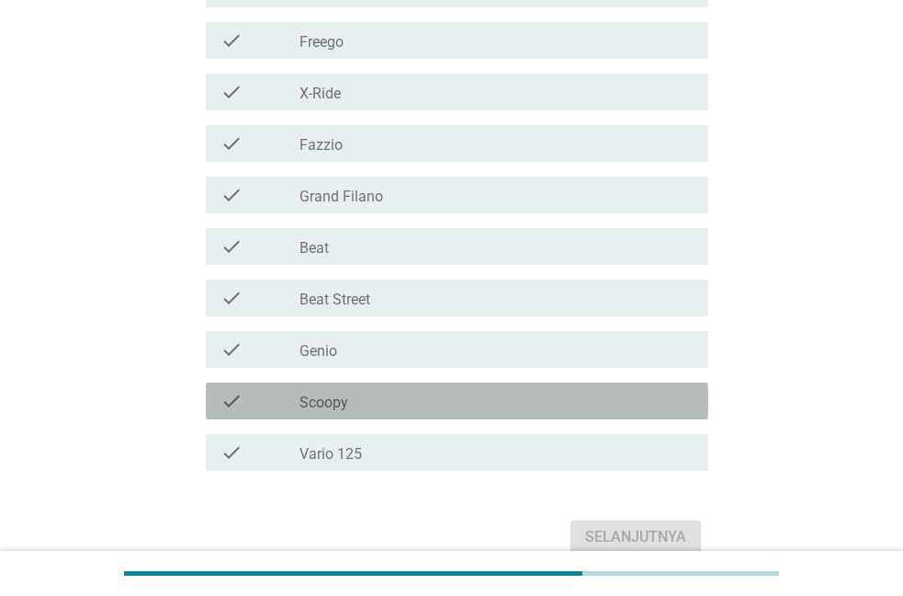
click at [388, 397] on div "check_box_outline_blank Scoopy" at bounding box center [497, 401] width 394 height 22
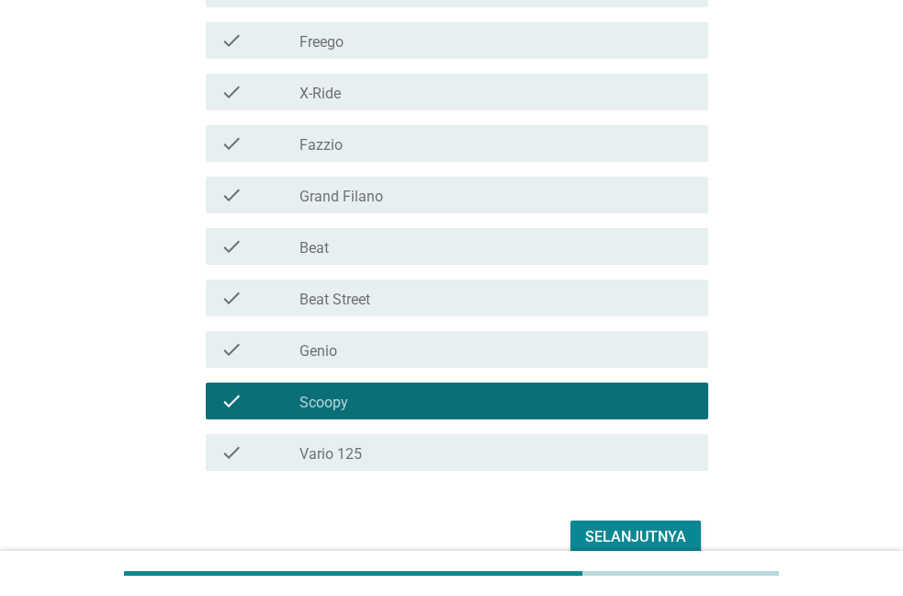
click at [355, 193] on label "Grand Filano" at bounding box center [342, 196] width 84 height 18
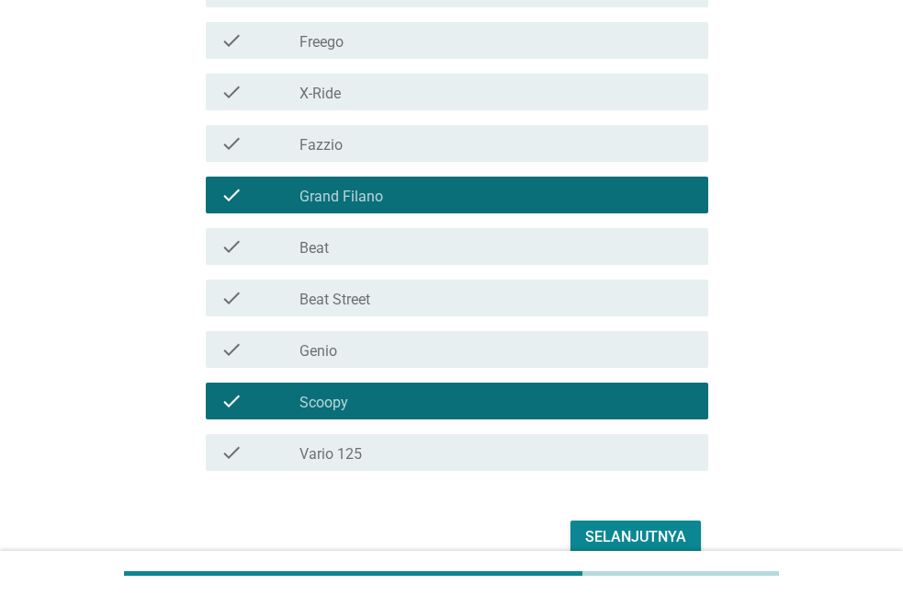
click at [386, 460] on div "check_box_outline_blank Vario 125" at bounding box center [497, 452] width 394 height 22
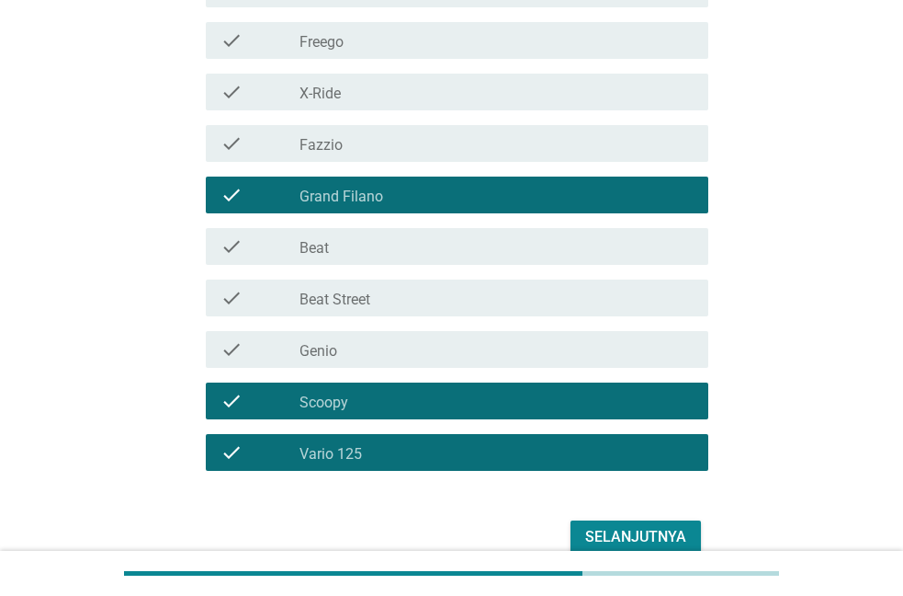
click at [366, 385] on div "check check_box_outline_blank Scoopy" at bounding box center [457, 400] width 503 height 37
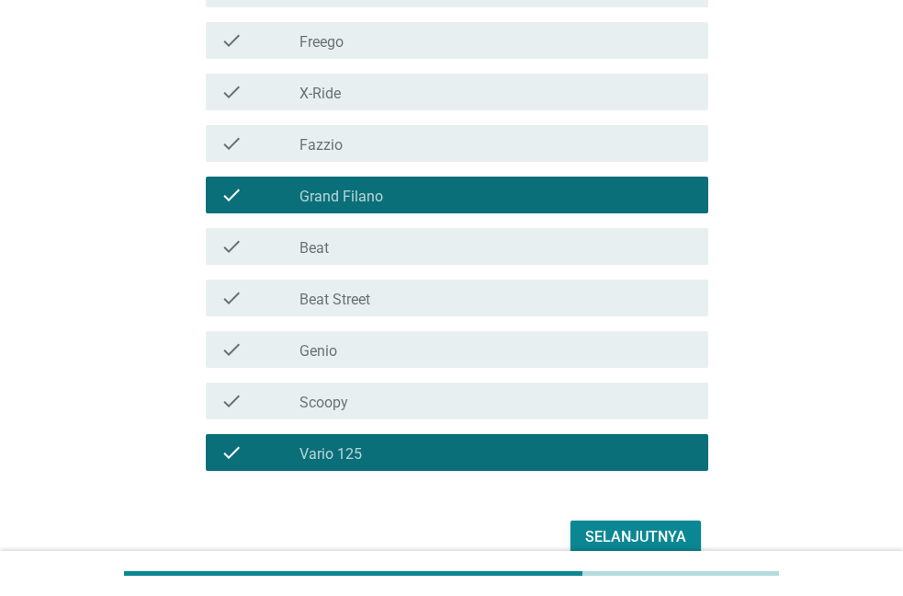
click at [354, 153] on div "check_box_outline_blank Fazzio" at bounding box center [497, 143] width 394 height 22
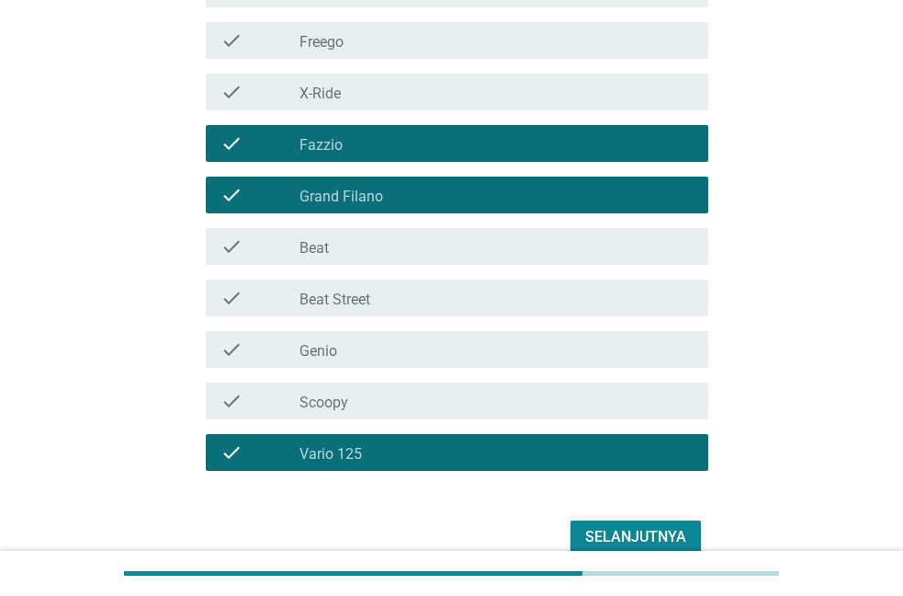
click at [618, 528] on div "Selanjutnya" at bounding box center [635, 537] width 101 height 22
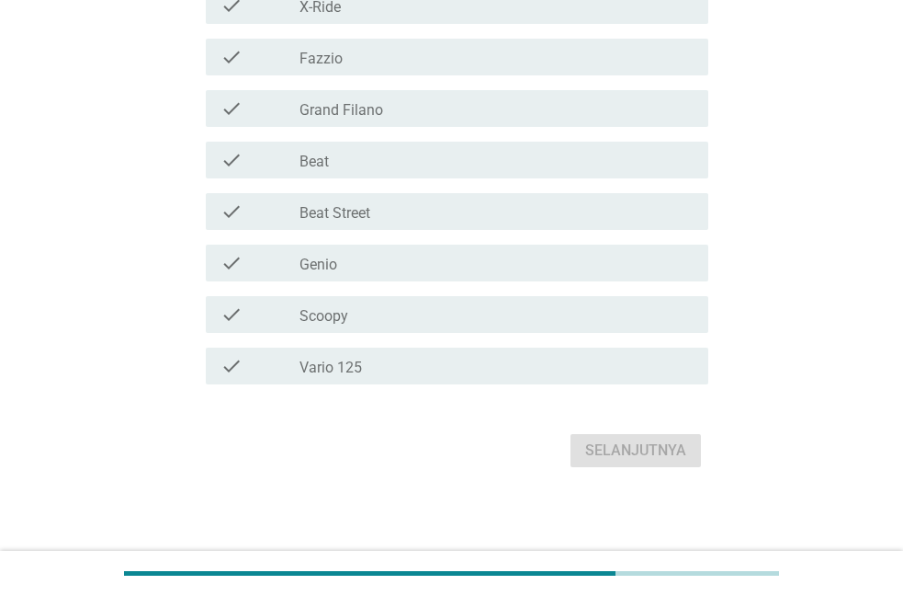
scroll to position [558, 0]
click at [381, 362] on div "check_box_outline_blank Vario 125" at bounding box center [497, 363] width 394 height 22
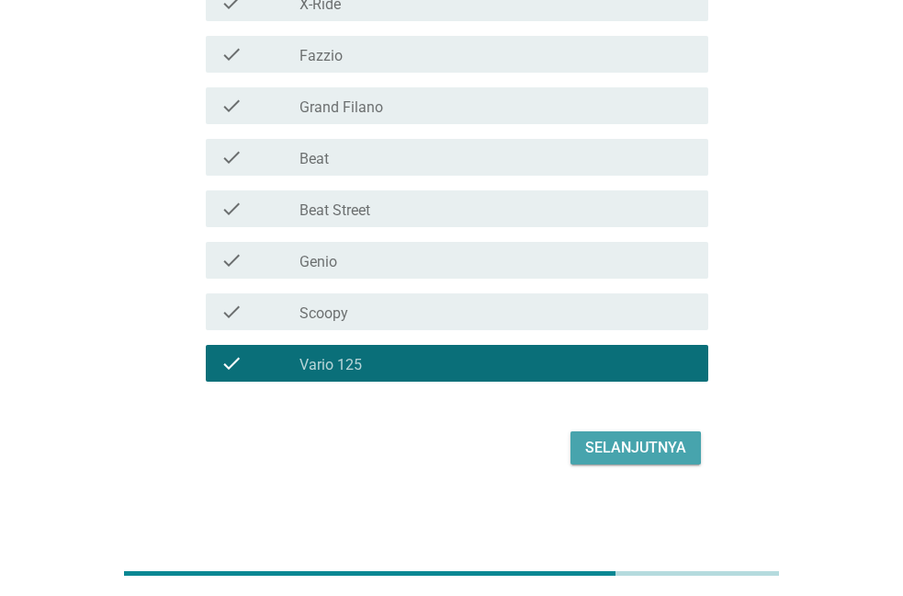
click at [645, 456] on div "Selanjutnya" at bounding box center [635, 448] width 101 height 22
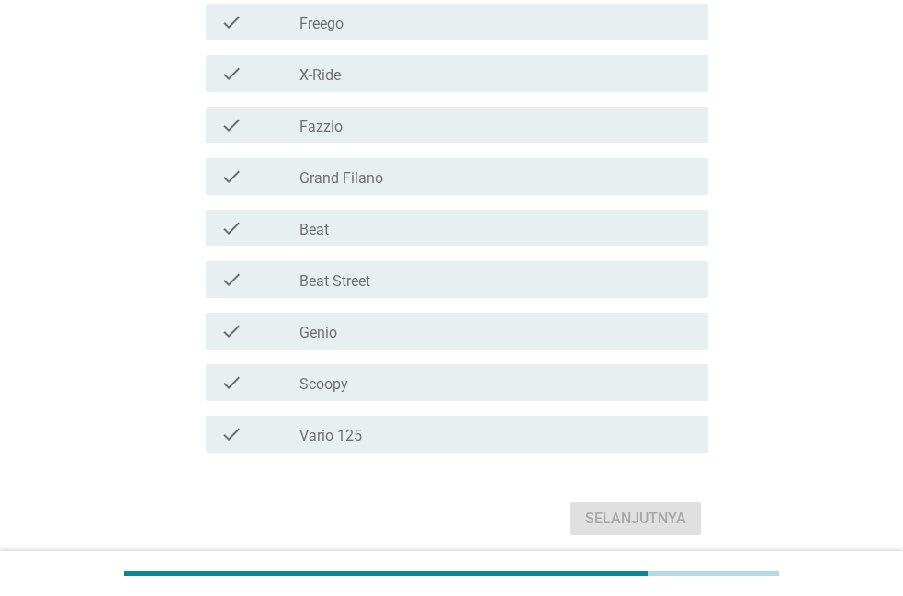
scroll to position [562, 0]
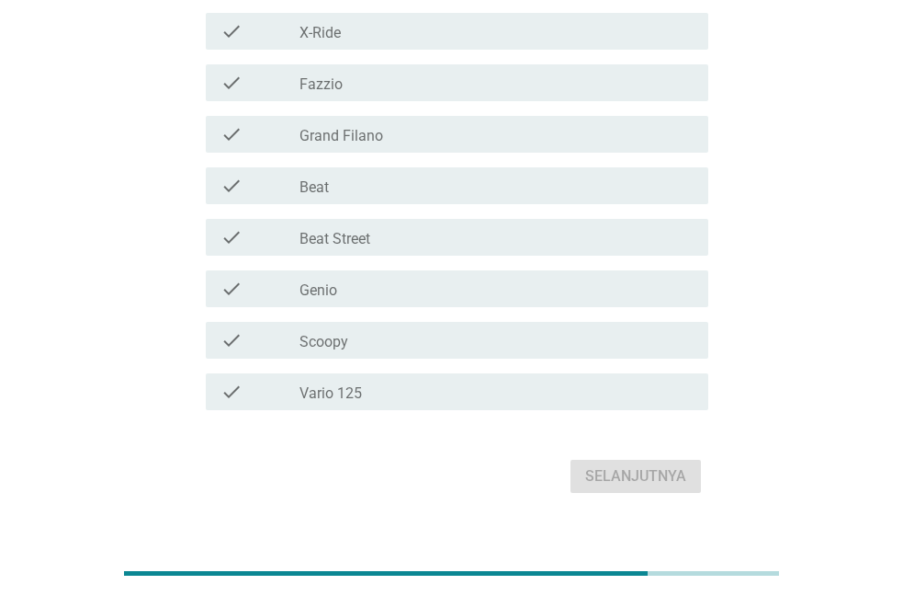
click at [404, 381] on div "check_box_outline_blank Vario 125" at bounding box center [497, 391] width 394 height 22
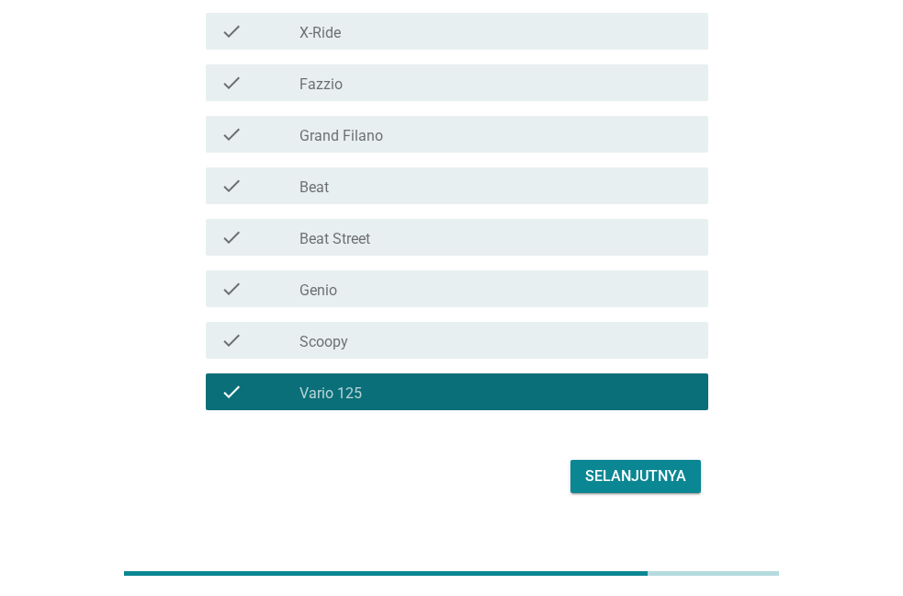
click at [685, 477] on div "Selanjutnya" at bounding box center [635, 476] width 101 height 22
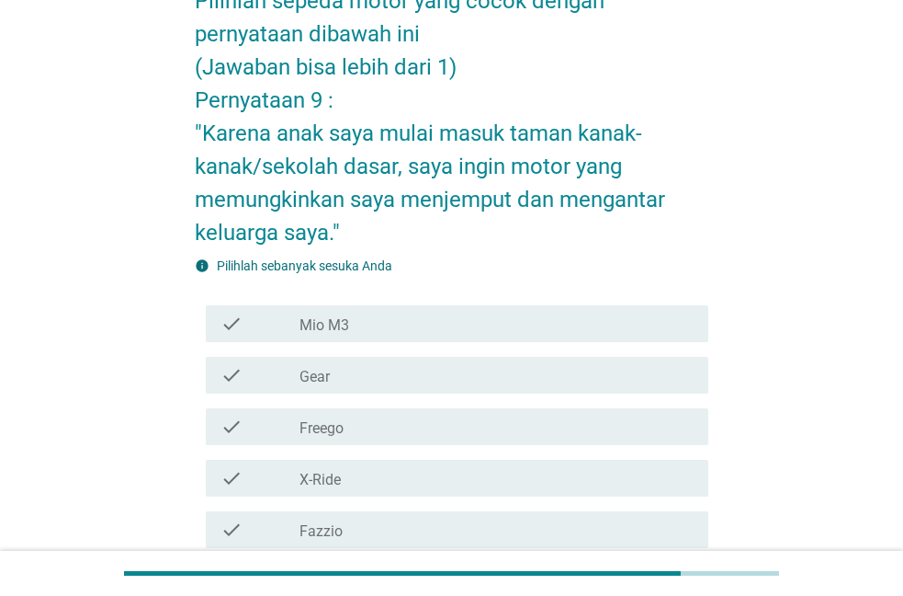
scroll to position [469, 0]
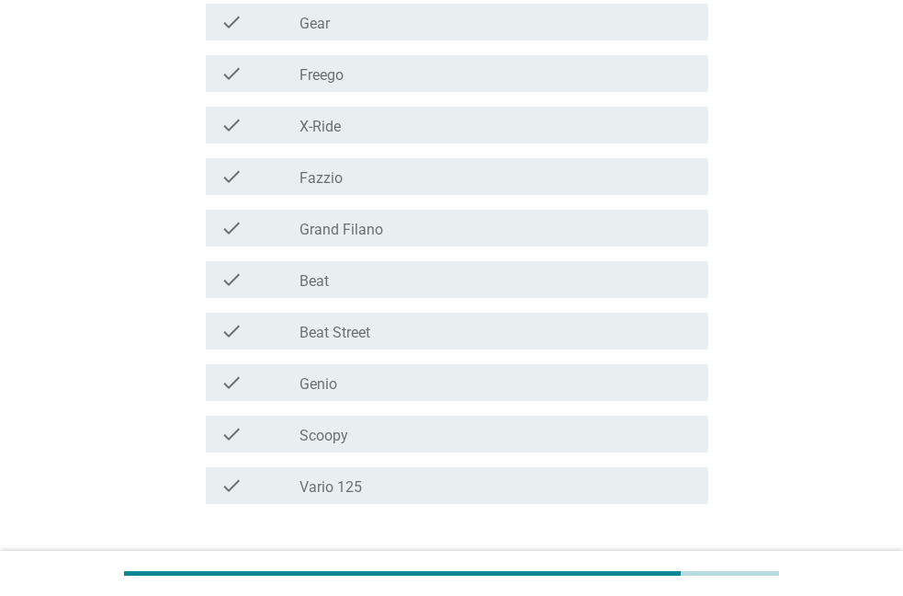
click at [375, 230] on label "Grand Filano" at bounding box center [342, 230] width 84 height 18
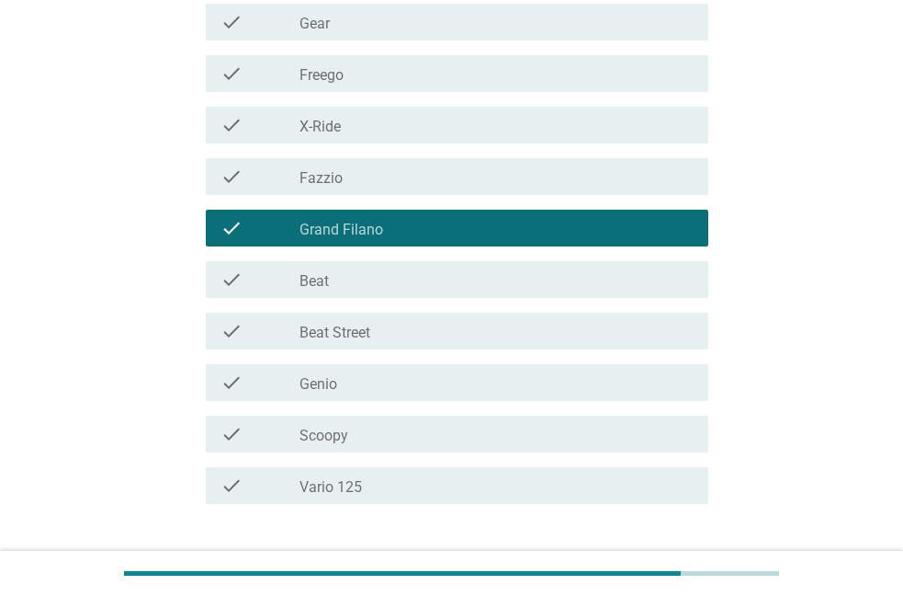
click at [321, 168] on div "check_box_outline_blank Fazzio" at bounding box center [497, 176] width 394 height 22
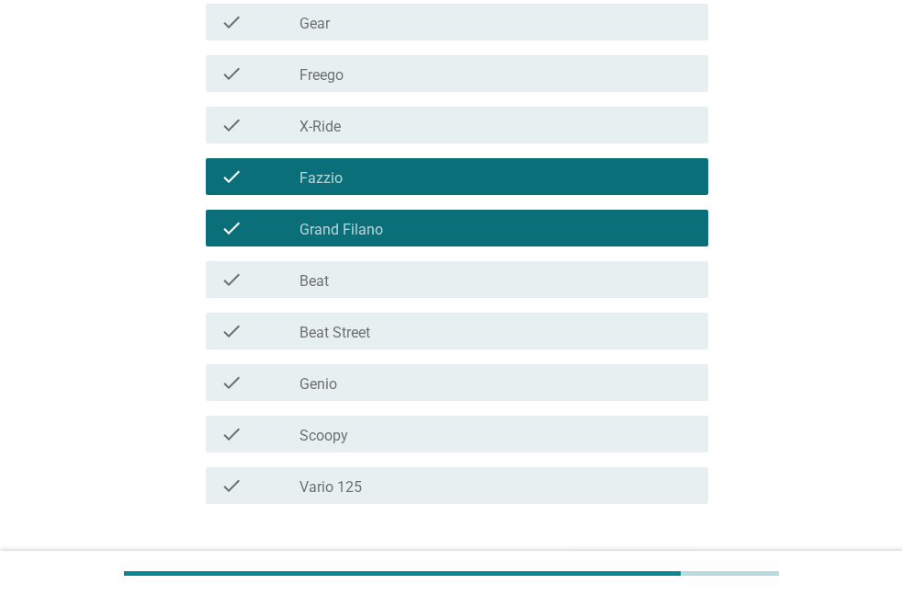
scroll to position [591, 0]
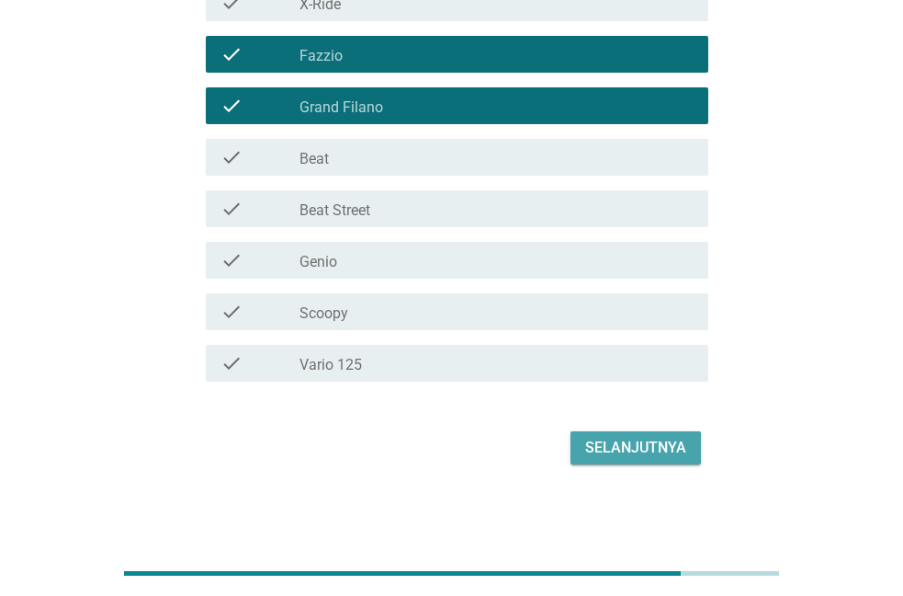
click at [621, 459] on button "Selanjutnya" at bounding box center [636, 447] width 130 height 33
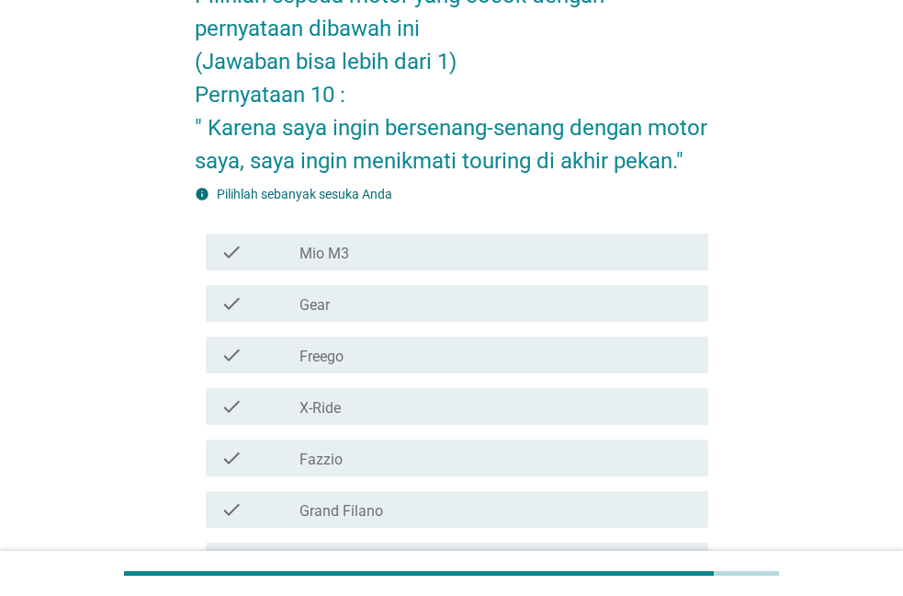
scroll to position [281, 0]
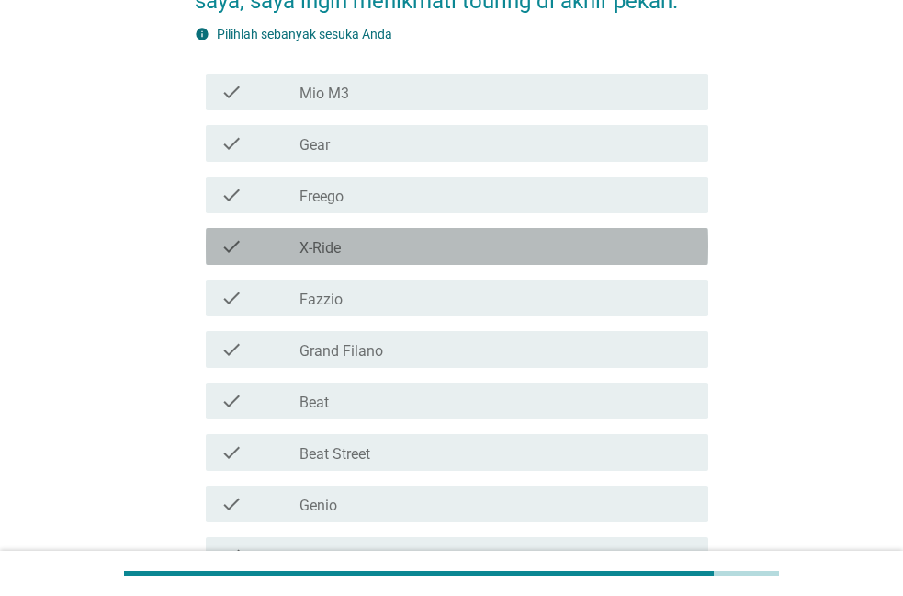
click at [411, 257] on div "check_box_outline_blank X-Ride" at bounding box center [497, 246] width 394 height 22
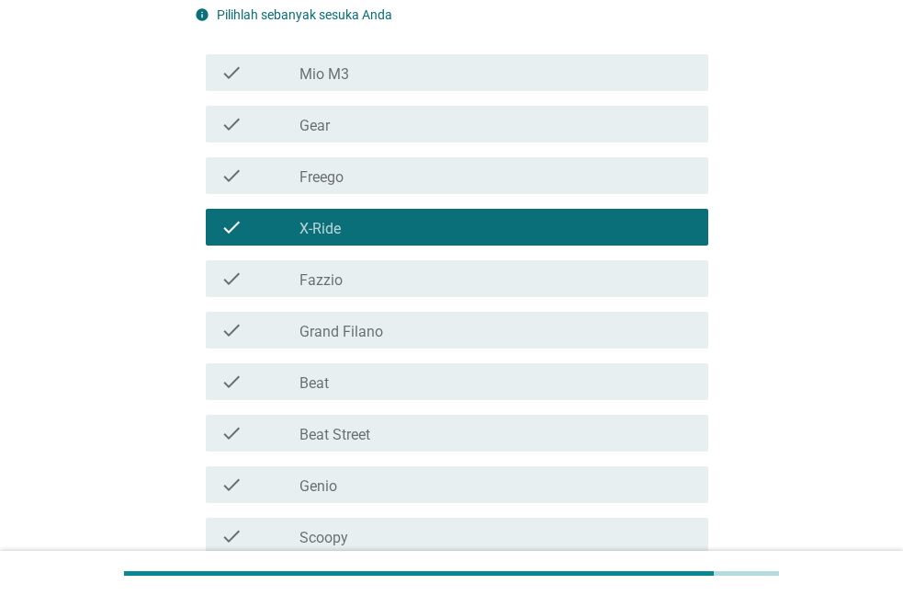
scroll to position [469, 0]
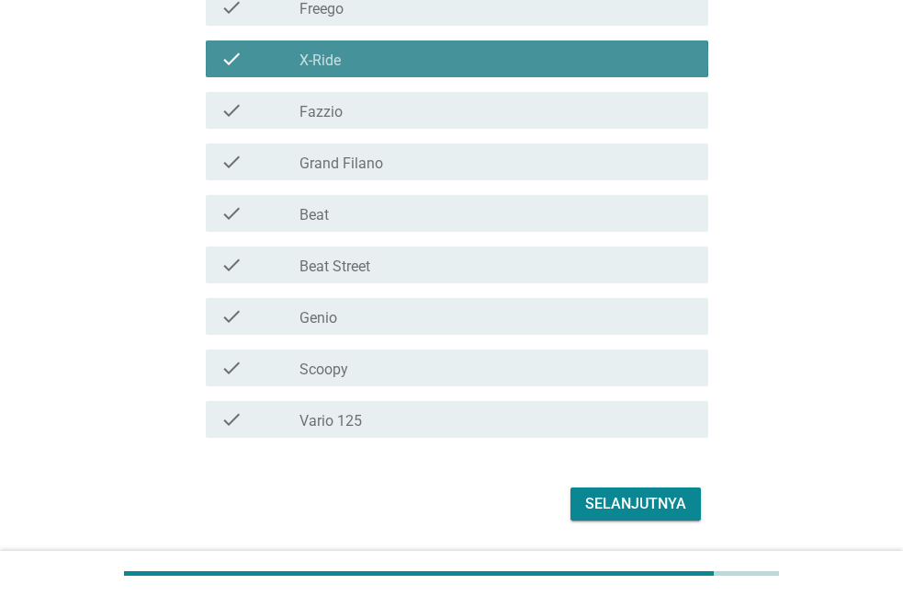
click at [378, 70] on div "check_box_outline_blank X-Ride" at bounding box center [497, 59] width 394 height 22
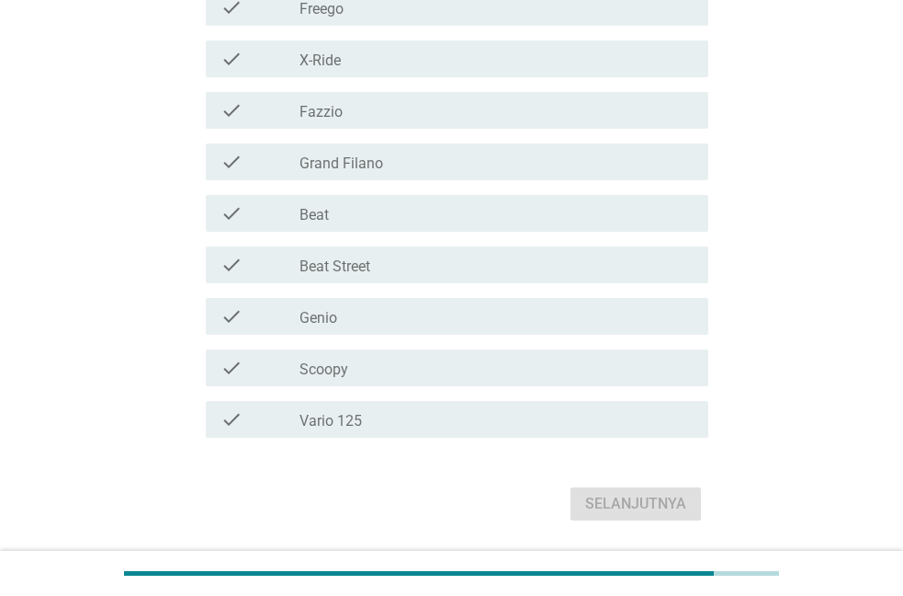
click at [384, 430] on div "check_box_outline_blank Vario 125" at bounding box center [497, 419] width 394 height 22
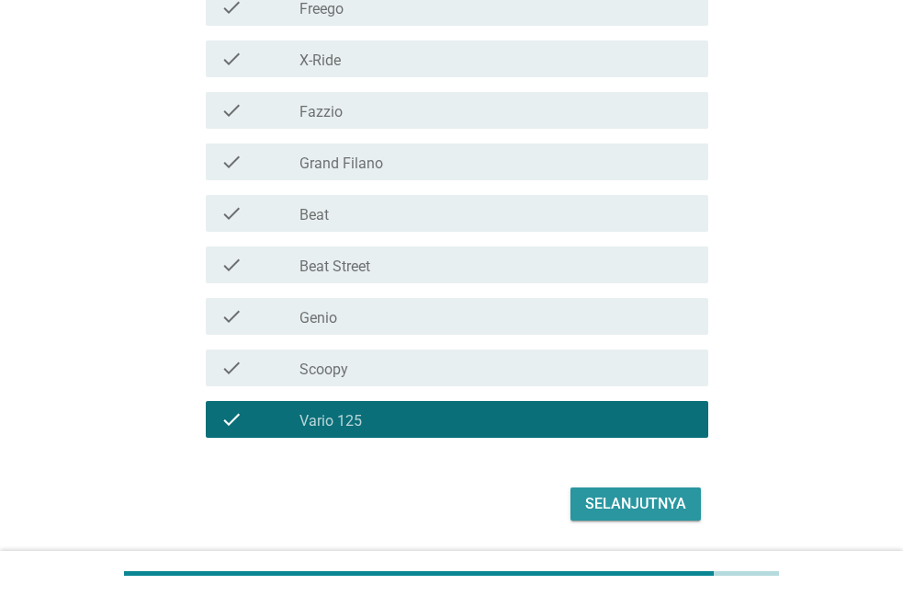
click at [628, 515] on div "Selanjutnya" at bounding box center [635, 504] width 101 height 22
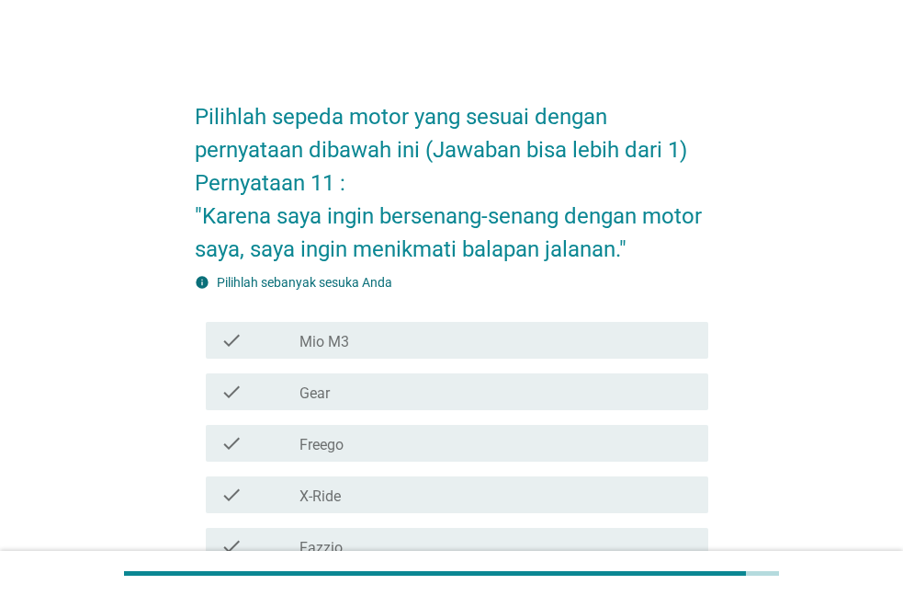
scroll to position [187, 0]
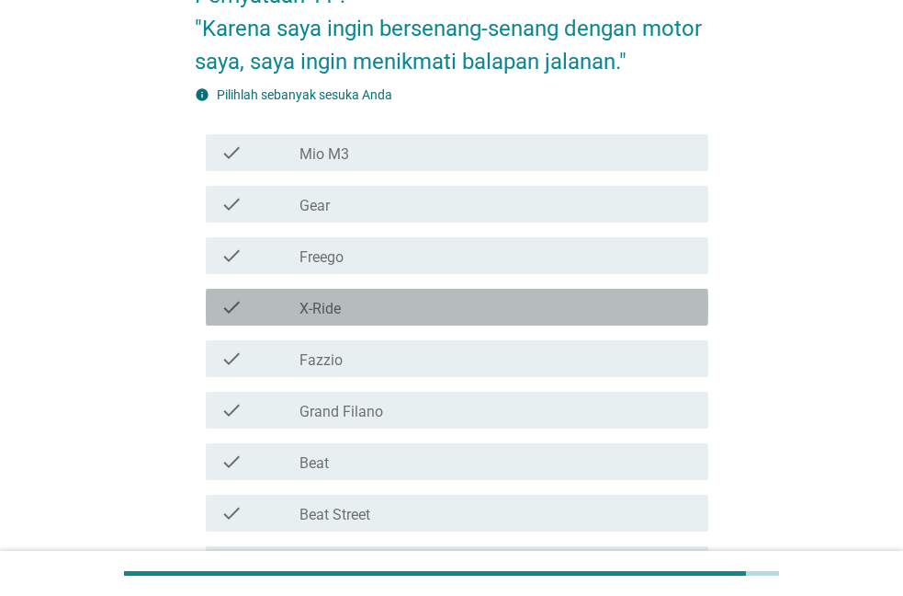
click at [362, 320] on div "check check_box_outline_blank X-Ride" at bounding box center [457, 307] width 503 height 37
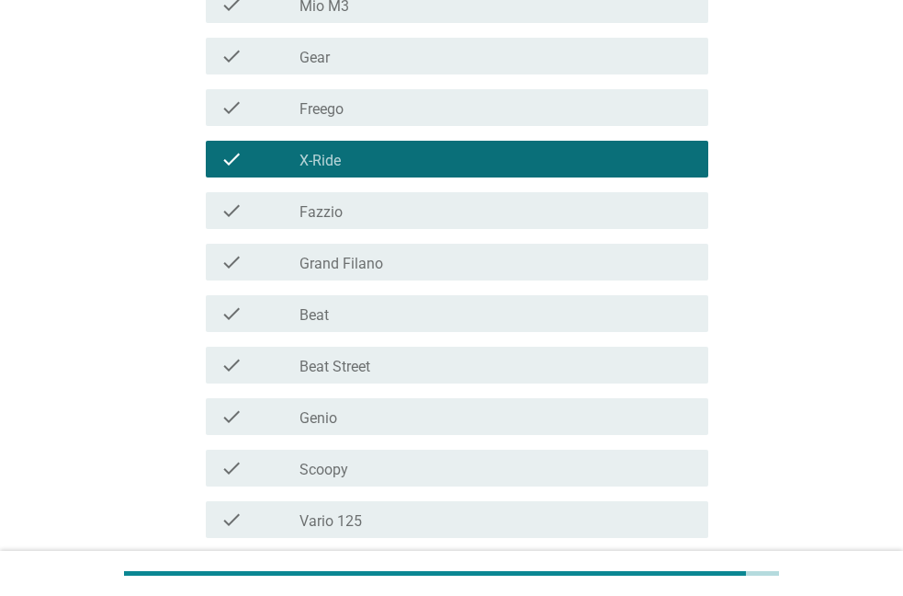
scroll to position [492, 0]
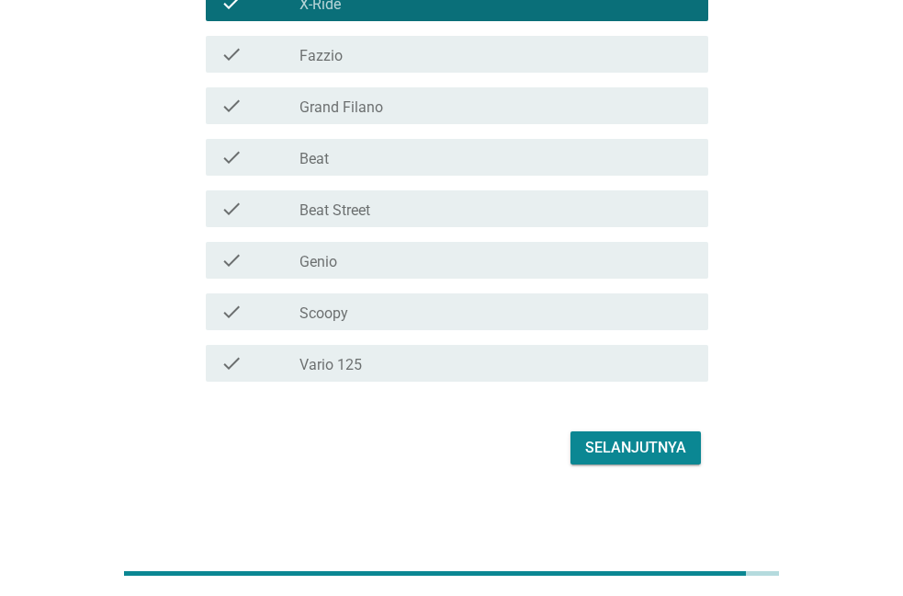
click at [599, 450] on div "Selanjutnya" at bounding box center [635, 448] width 101 height 22
